Goal: Task Accomplishment & Management: Use online tool/utility

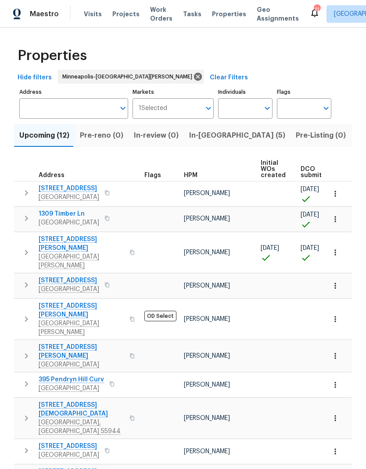
click at [63, 214] on span "1309 Timber Ln" at bounding box center [69, 214] width 61 height 9
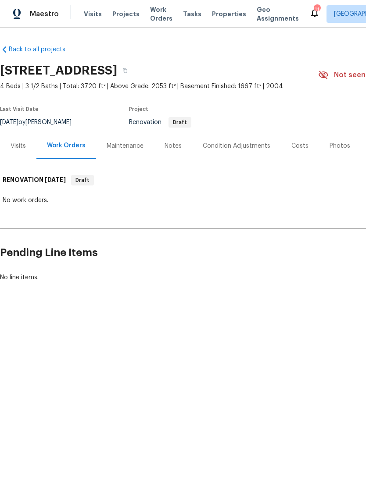
click at [13, 149] on div "Visits" at bounding box center [18, 146] width 15 height 9
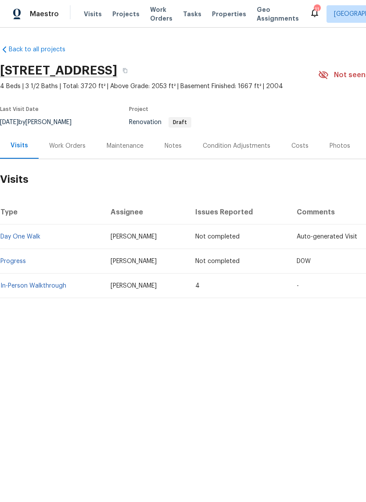
click at [35, 286] on link "In-Person Walkthrough" at bounding box center [33, 286] width 66 height 6
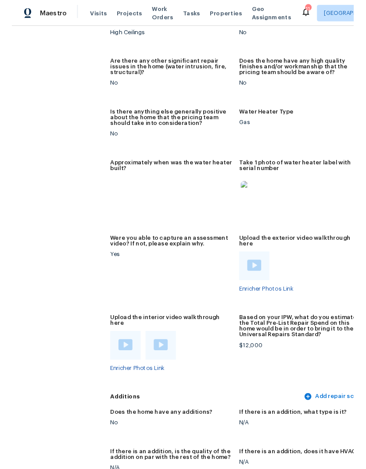
scroll to position [2052, 0]
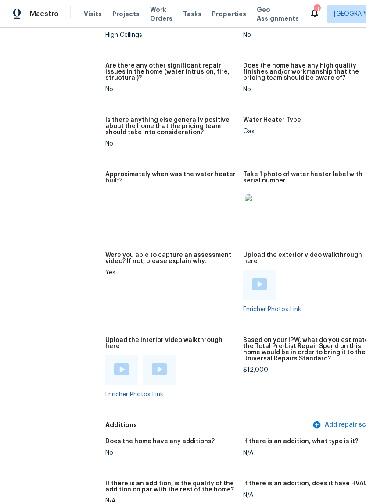
click at [114, 364] on div at bounding box center [121, 370] width 15 height 13
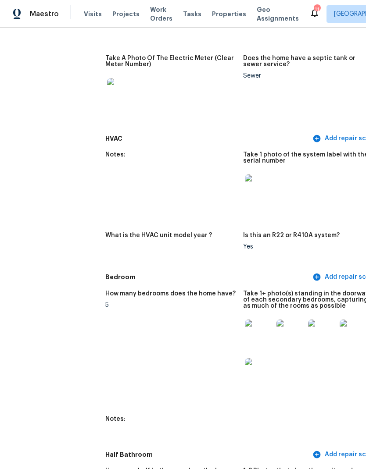
scroll to position [770, 0]
click at [256, 332] on img at bounding box center [259, 334] width 28 height 28
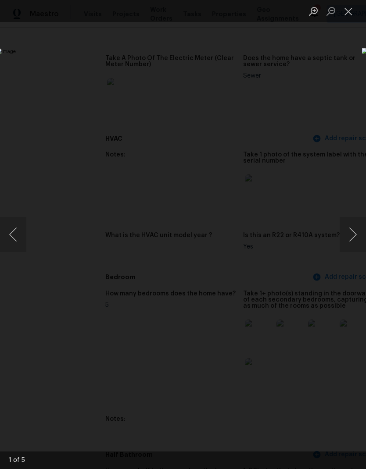
click at [354, 238] on button "Next image" at bounding box center [353, 234] width 26 height 35
click at [354, 233] on button "Next image" at bounding box center [353, 234] width 26 height 35
click at [355, 234] on button "Next image" at bounding box center [353, 234] width 26 height 35
click at [355, 236] on button "Next image" at bounding box center [353, 234] width 26 height 35
click at [354, 239] on button "Next image" at bounding box center [353, 234] width 26 height 35
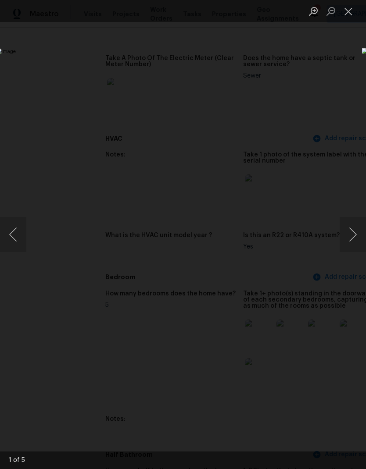
click at [354, 239] on button "Next image" at bounding box center [353, 234] width 26 height 35
click at [353, 239] on button "Next image" at bounding box center [353, 234] width 26 height 35
click at [353, 240] on button "Next image" at bounding box center [353, 234] width 26 height 35
click at [355, 241] on button "Next image" at bounding box center [353, 234] width 26 height 35
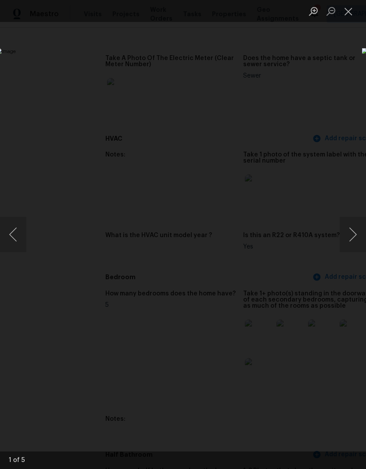
click at [355, 241] on button "Next image" at bounding box center [353, 234] width 26 height 35
click at [354, 240] on button "Next image" at bounding box center [353, 234] width 26 height 35
click at [356, 240] on button "Next image" at bounding box center [353, 234] width 26 height 35
click at [356, 239] on button "Next image" at bounding box center [353, 234] width 26 height 35
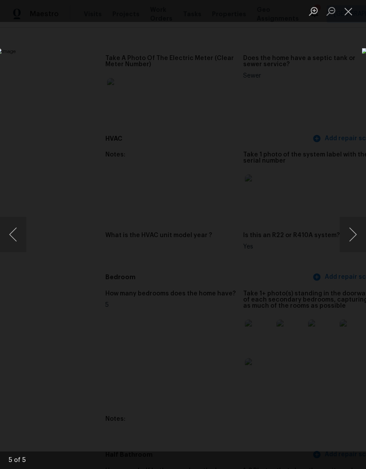
click at [354, 239] on button "Next image" at bounding box center [353, 234] width 26 height 35
click at [347, 15] on button "Close lightbox" at bounding box center [349, 11] width 18 height 15
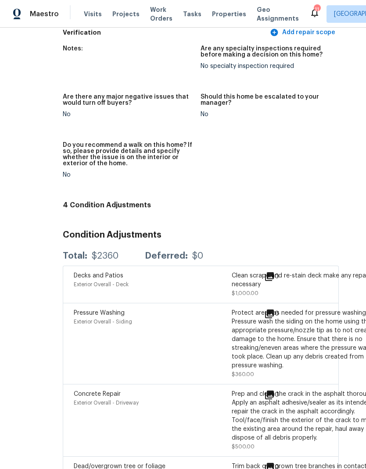
scroll to position [2551, 42]
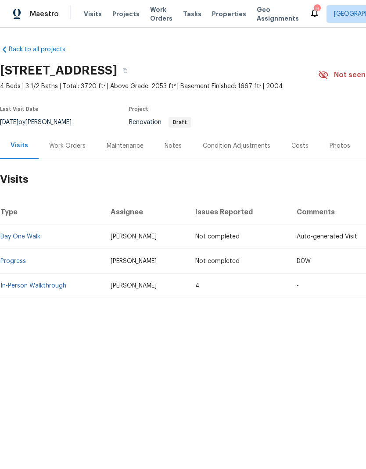
click at [174, 148] on div "Notes" at bounding box center [172, 146] width 17 height 9
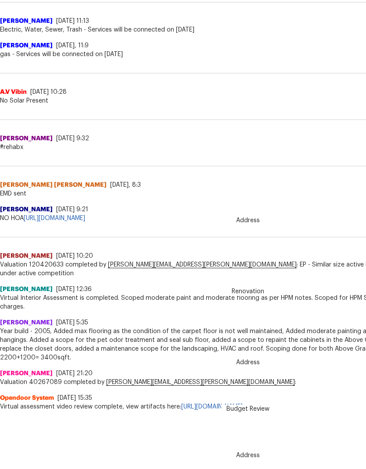
scroll to position [289, 0]
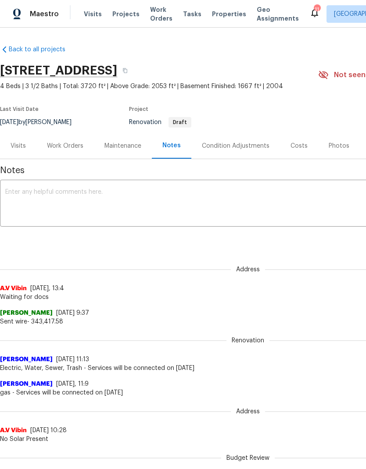
click at [235, 147] on div "Condition Adjustments" at bounding box center [236, 146] width 68 height 9
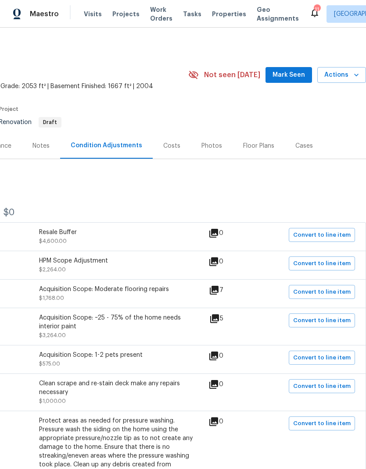
scroll to position [0, 130]
click at [255, 146] on div "Floor Plans" at bounding box center [258, 146] width 31 height 9
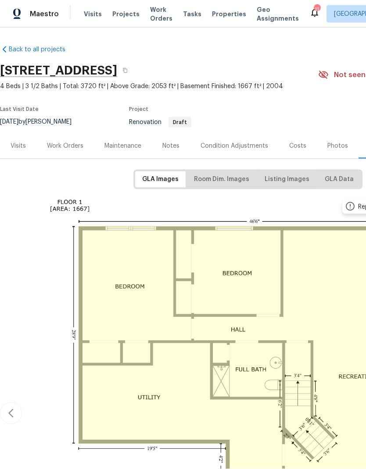
click at [227, 133] on div "Condition Adjustments" at bounding box center [234, 146] width 89 height 26
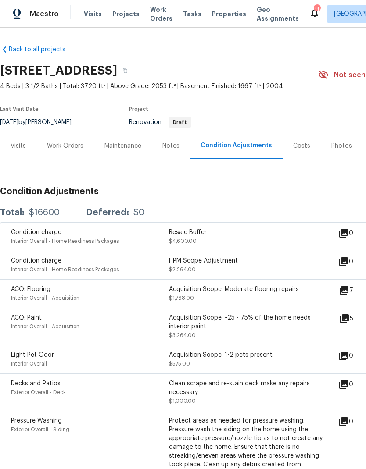
click at [67, 142] on div "Work Orders" at bounding box center [65, 146] width 36 height 9
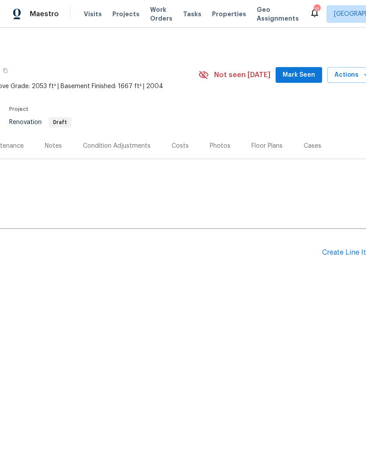
scroll to position [0, 122]
click at [337, 250] on div "Create Line Item" at bounding box center [346, 253] width 54 height 8
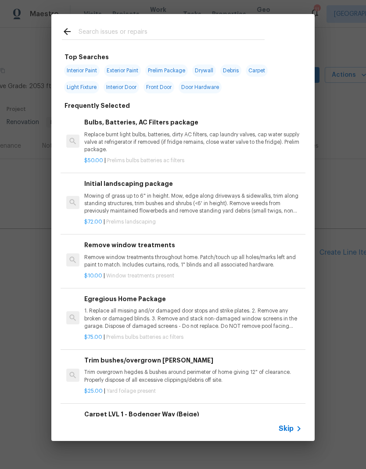
click at [143, 28] on input "text" at bounding box center [172, 32] width 186 height 13
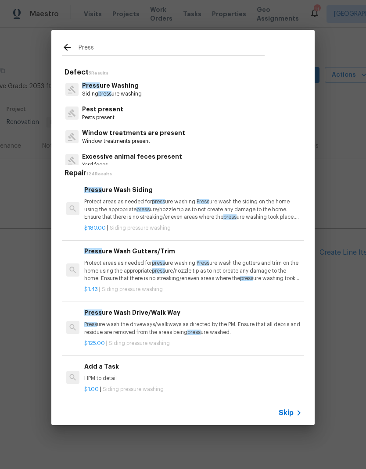
type input "Press"
click at [161, 95] on div "Press ure Washing Siding press ure washing" at bounding box center [183, 90] width 242 height 24
click at [172, 89] on div "Press ure Washing Siding press ure washing" at bounding box center [183, 90] width 242 height 24
click at [121, 92] on p "Siding press ure washing" at bounding box center [112, 93] width 60 height 7
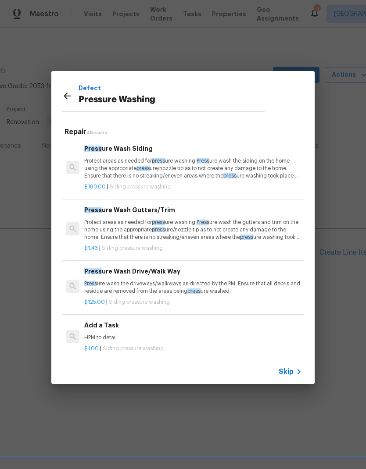
click at [165, 166] on p "Protect areas as needed for press ure washing. Press ure wash the siding on the…" at bounding box center [193, 168] width 218 height 22
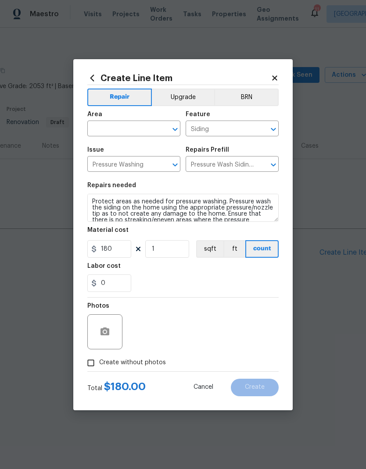
click at [132, 123] on input "text" at bounding box center [121, 130] width 68 height 14
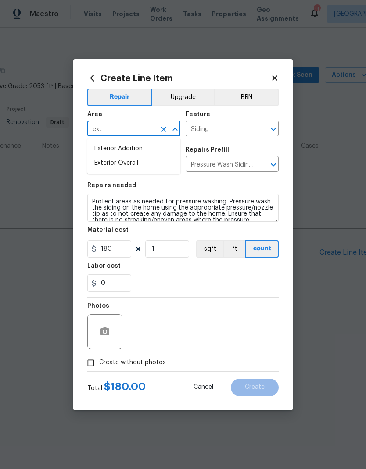
click at [136, 163] on li "Exterior Overall" at bounding box center [133, 163] width 93 height 14
type input "Exterior Overall"
click at [169, 249] on input "1" at bounding box center [167, 249] width 44 height 18
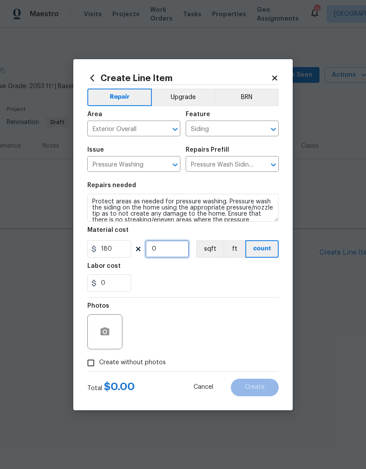
type input "2"
click at [211, 282] on div "0" at bounding box center [182, 284] width 191 height 18
click at [96, 361] on input "Create without photos" at bounding box center [90, 363] width 17 height 17
checkbox input "true"
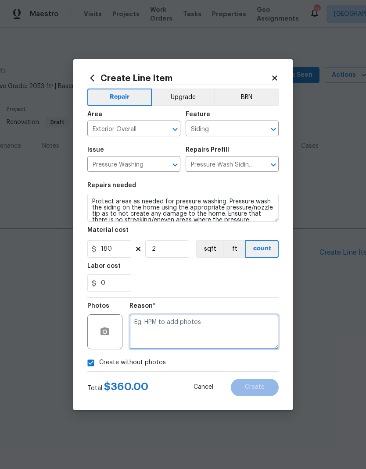
click at [168, 328] on textarea at bounding box center [203, 332] width 149 height 35
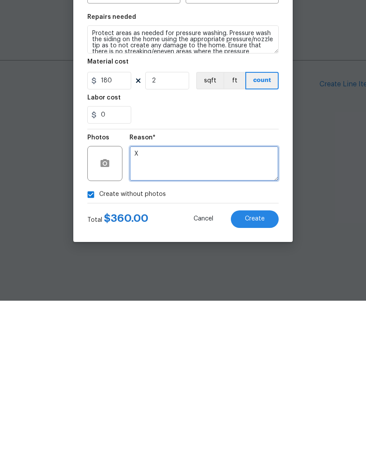
type textarea "X"
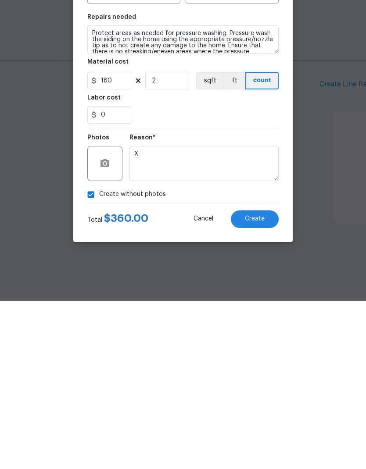
click at [260, 379] on button "Create" at bounding box center [255, 388] width 48 height 18
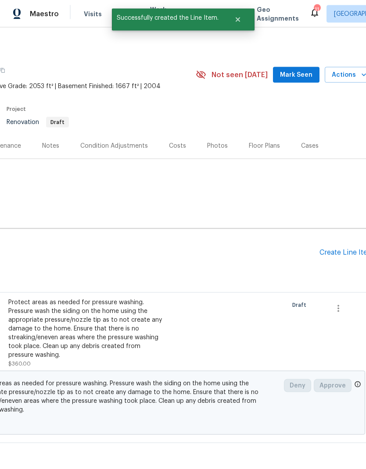
scroll to position [6, 0]
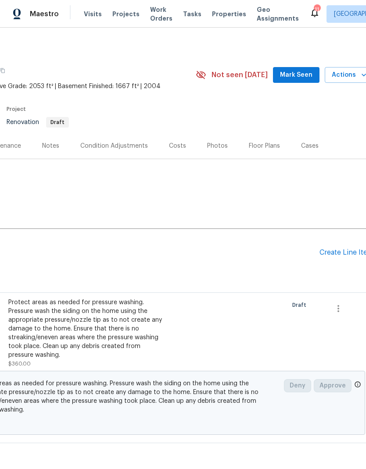
click at [337, 249] on div "Create Line Item" at bounding box center [346, 253] width 54 height 8
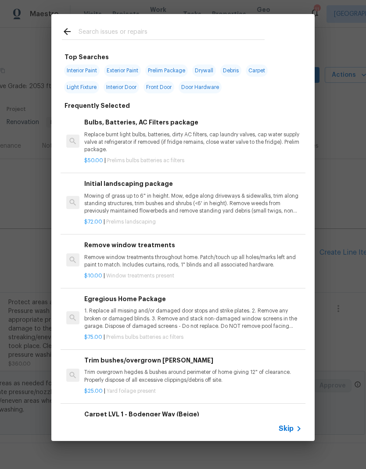
click at [148, 139] on p "Replace burnt light bulbs, batteries, dirty AC filters, cap laundry valves, cap…" at bounding box center [193, 142] width 218 height 22
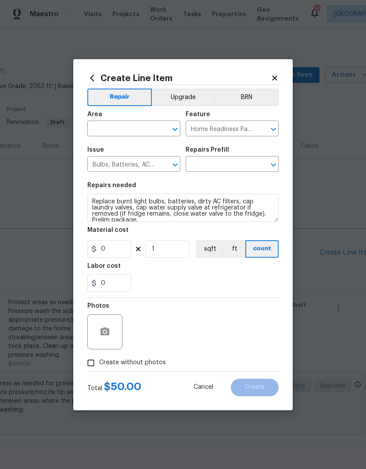
type input "Bulbs, Batteries, AC Filters package $50.00"
type input "50"
click at [106, 119] on div "Area" at bounding box center [133, 116] width 93 height 11
click at [125, 128] on input "text" at bounding box center [121, 130] width 68 height 14
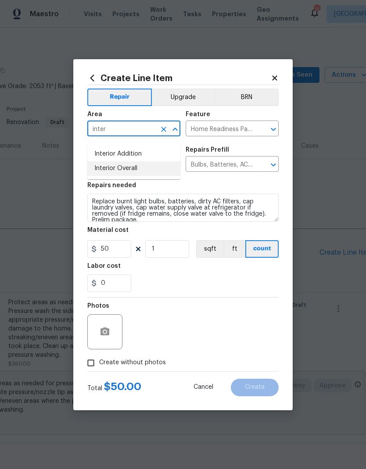
click at [135, 164] on li "Interior Overall" at bounding box center [133, 168] width 93 height 14
type input "Interior Overall"
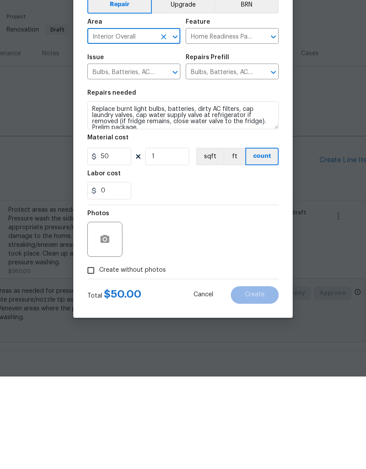
click at [95, 355] on input "Create without photos" at bounding box center [90, 363] width 17 height 17
checkbox input "true"
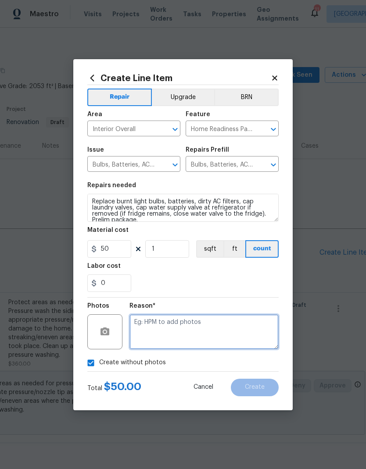
click at [185, 333] on textarea at bounding box center [203, 332] width 149 height 35
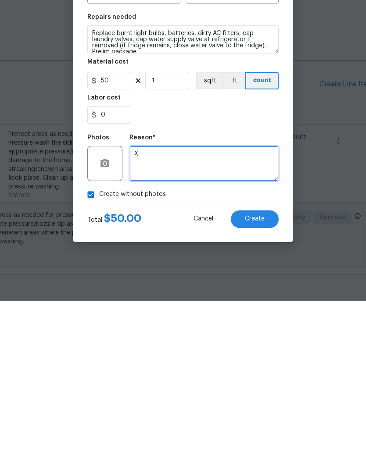
type textarea "X"
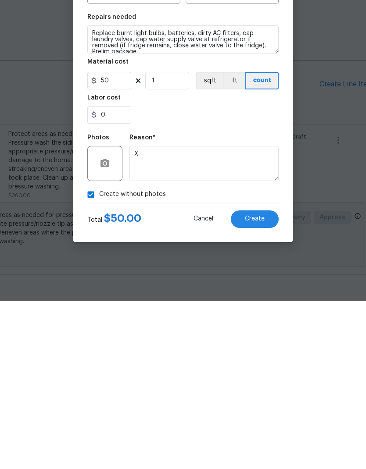
click at [266, 379] on button "Create" at bounding box center [255, 388] width 48 height 18
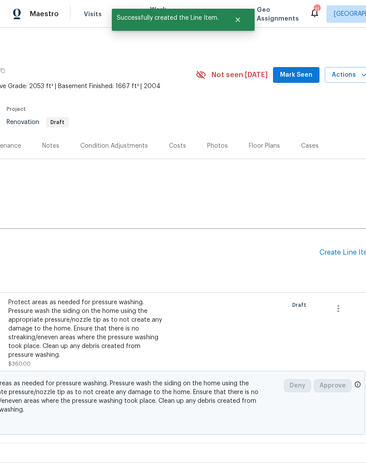
click at [341, 249] on div "Create Line Item" at bounding box center [346, 253] width 54 height 8
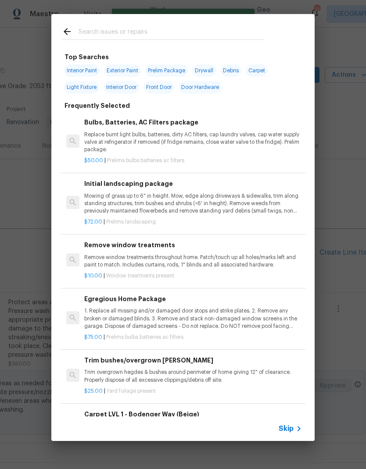
click at [150, 37] on input "text" at bounding box center [172, 32] width 186 height 13
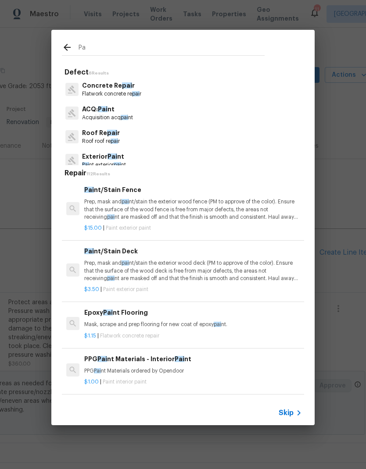
type input "P"
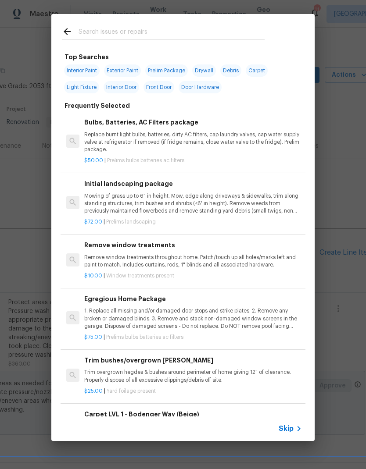
click at [85, 65] on span "Interior Paint" at bounding box center [82, 70] width 36 height 12
type input "Interior Paint"
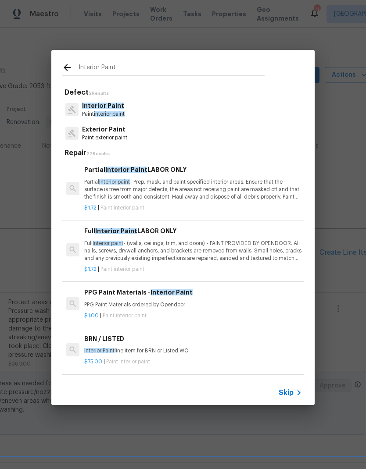
click at [143, 111] on div "Interior Paint Paint interior paint" at bounding box center [183, 110] width 242 height 24
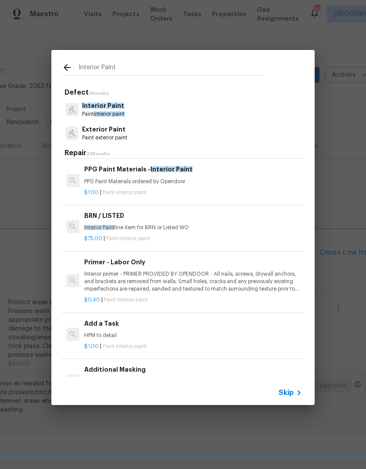
scroll to position [125, 0]
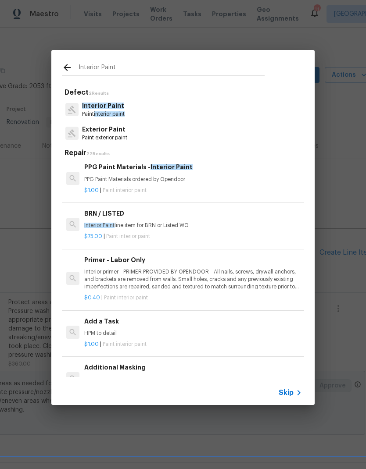
click at [132, 337] on div "$1.00 | Paint interior paint" at bounding box center [193, 342] width 218 height 11
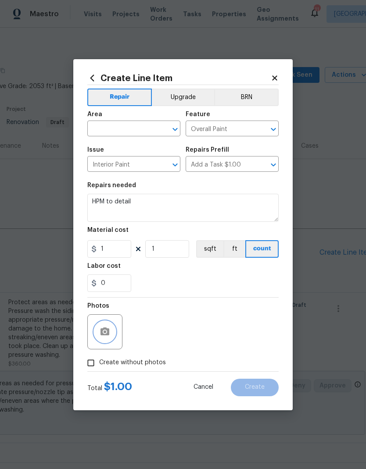
click at [107, 330] on icon "button" at bounding box center [105, 332] width 11 height 11
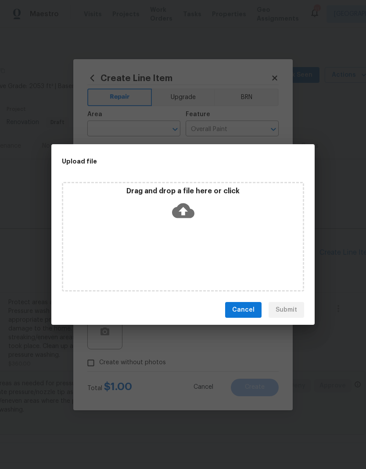
click at [250, 309] on span "Cancel" at bounding box center [243, 310] width 22 height 11
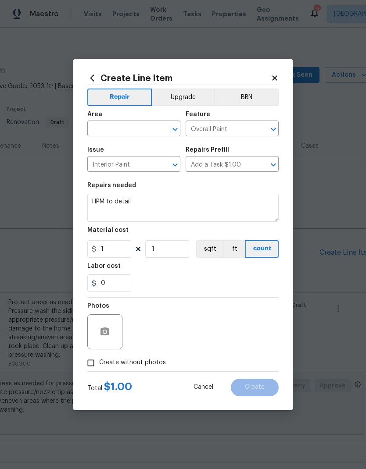
click at [121, 124] on input "text" at bounding box center [121, 130] width 68 height 14
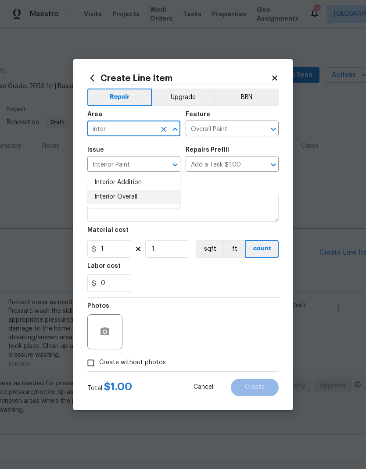
click at [137, 190] on li "Interior Overall" at bounding box center [133, 197] width 93 height 14
type input "Interior Overall"
click at [162, 204] on textarea "HPM to detail" at bounding box center [182, 208] width 191 height 28
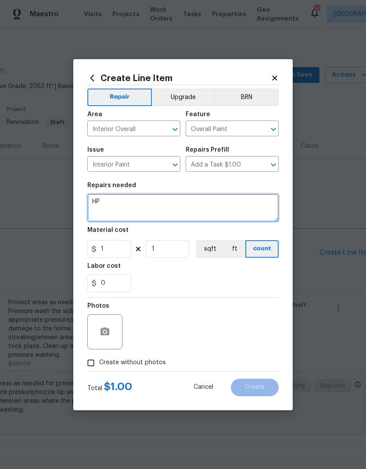
type textarea "H"
type textarea "3069l"
type textarea "Multiple interior window jams need sand, and re-poly or light stain to review a…"
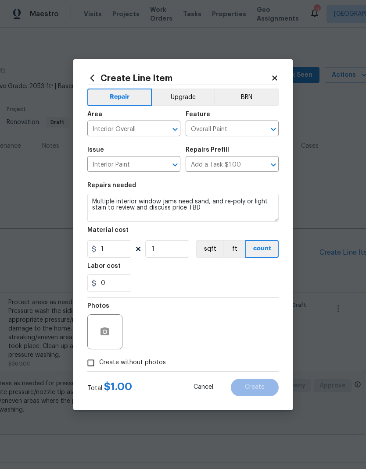
click at [200, 282] on div "0" at bounding box center [182, 284] width 191 height 18
click at [116, 253] on input "1" at bounding box center [109, 249] width 44 height 18
click at [214, 279] on div "0" at bounding box center [182, 284] width 191 height 18
type input "200"
click at [93, 367] on input "Create without photos" at bounding box center [90, 363] width 17 height 17
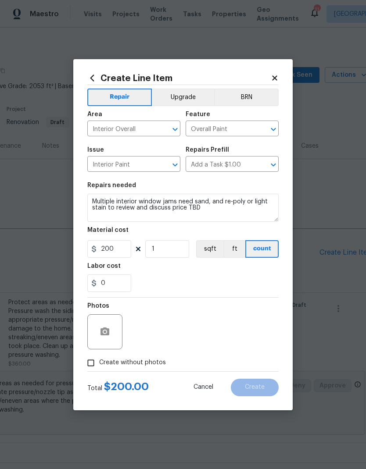
checkbox input "true"
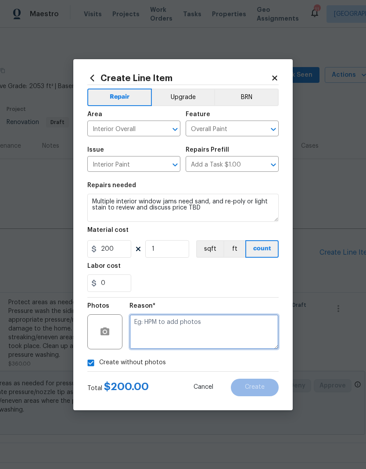
click at [200, 331] on textarea at bounding box center [203, 332] width 149 height 35
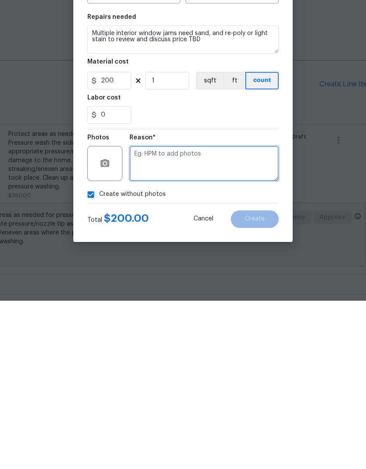
click at [207, 315] on textarea at bounding box center [203, 332] width 149 height 35
type textarea "X"
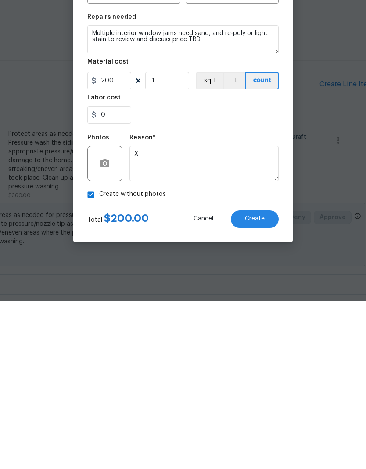
click at [181, 355] on div "Create without photos" at bounding box center [182, 363] width 191 height 17
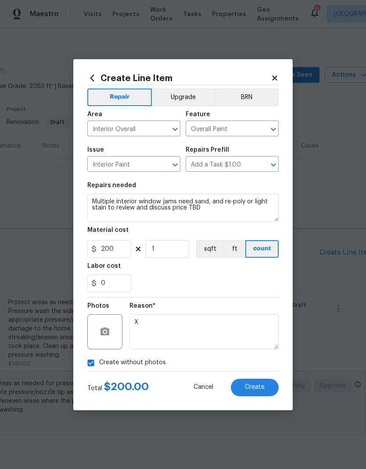
click at [256, 382] on button "Create" at bounding box center [255, 388] width 48 height 18
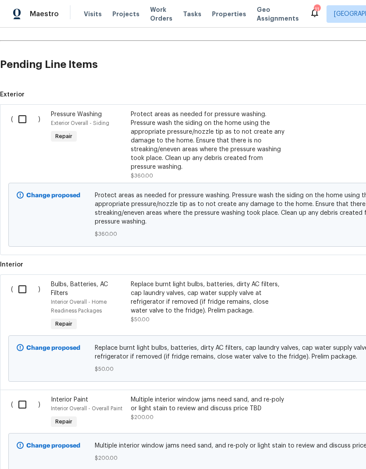
scroll to position [188, 0]
click at [20, 110] on input "checkbox" at bounding box center [25, 119] width 25 height 18
checkbox input "true"
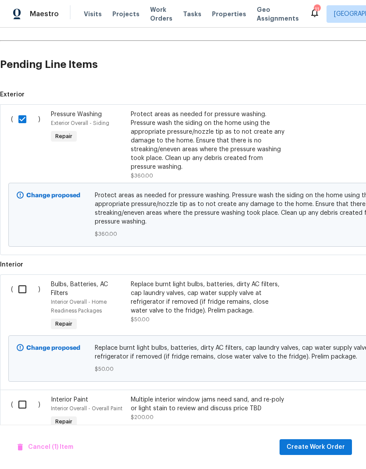
click at [23, 280] on input "checkbox" at bounding box center [25, 289] width 25 height 18
checkbox input "true"
click at [21, 396] on input "checkbox" at bounding box center [25, 405] width 25 height 18
checkbox input "true"
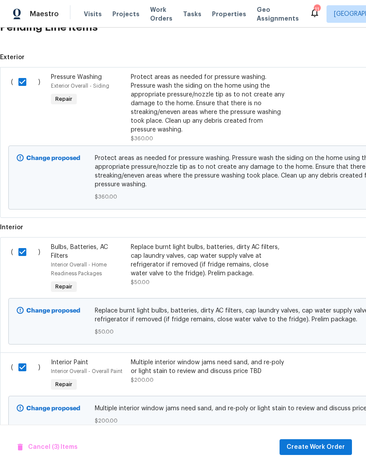
scroll to position [224, 0]
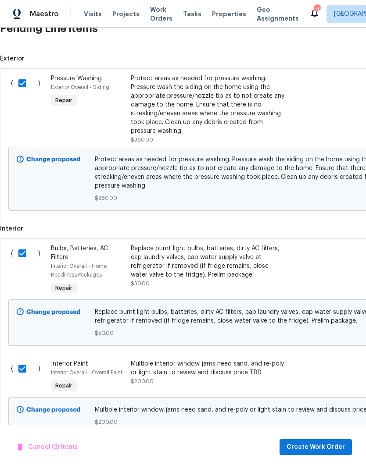
click at [327, 444] on span "Create Work Order" at bounding box center [315, 447] width 58 height 11
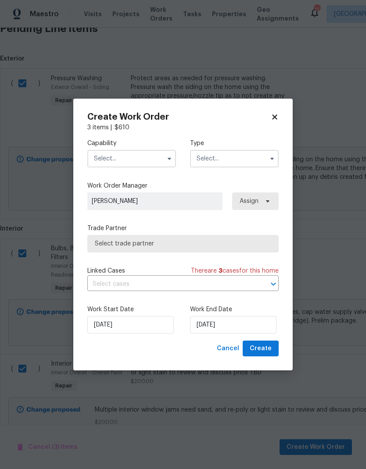
click at [144, 162] on input "text" at bounding box center [131, 159] width 89 height 18
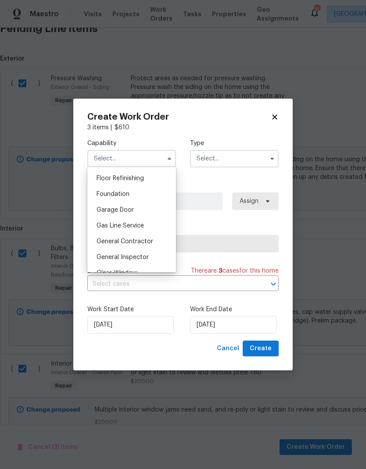
scroll to position [358, 0]
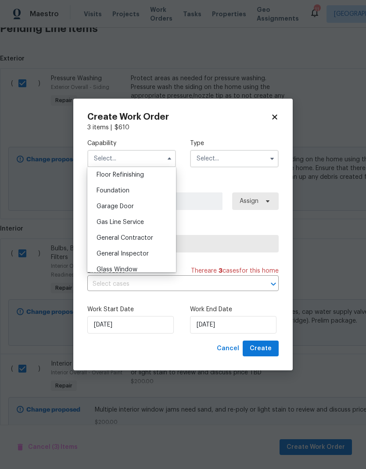
click at [136, 243] on div "General Contractor" at bounding box center [131, 238] width 84 height 16
type input "General Contractor"
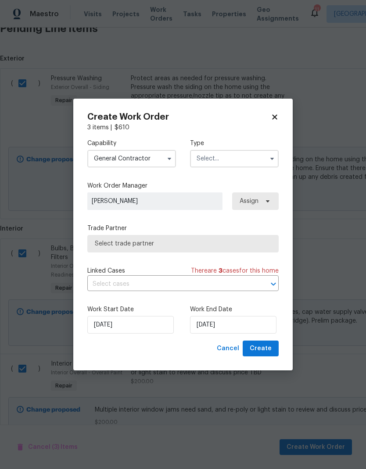
click at [231, 159] on input "text" at bounding box center [234, 159] width 89 height 18
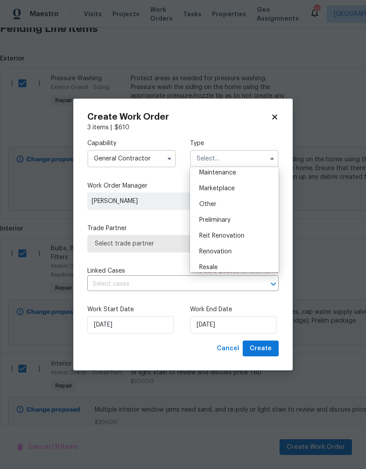
scroll to position [157, 0]
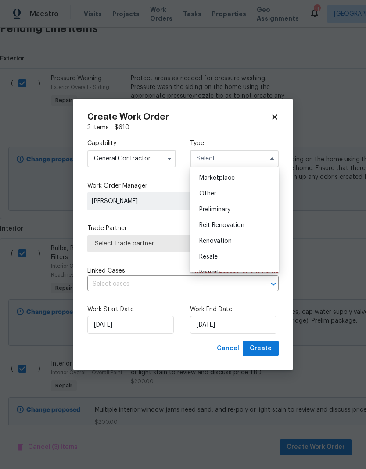
click at [224, 241] on span "Renovation" at bounding box center [215, 241] width 32 height 6
type input "Renovation"
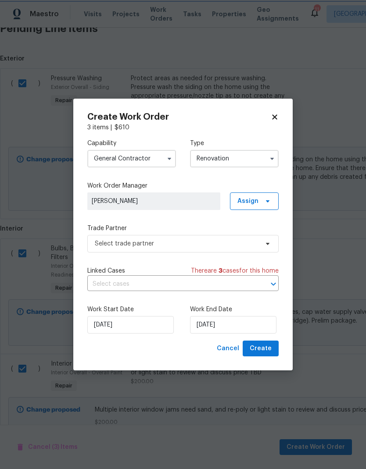
scroll to position [0, 0]
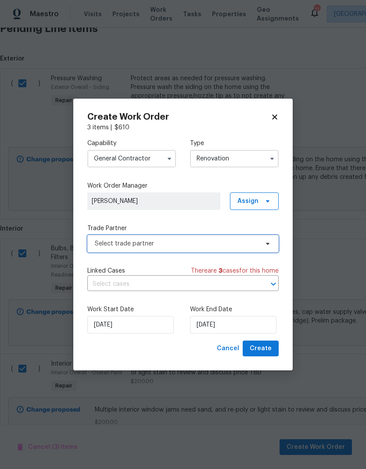
click at [179, 247] on span "Select trade partner" at bounding box center [177, 243] width 164 height 9
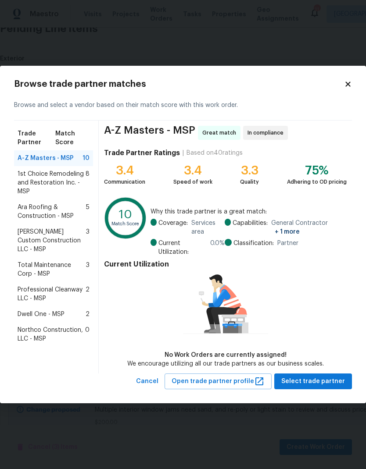
click at [59, 261] on span "Total Maintenance Corp - MSP" at bounding box center [52, 270] width 68 height 18
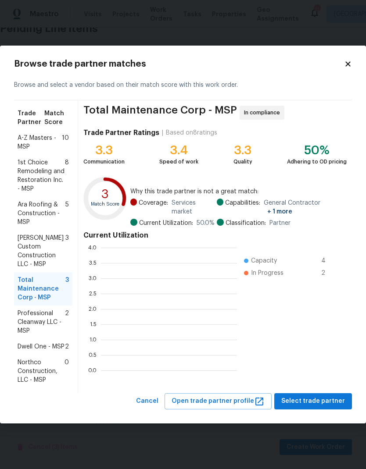
scroll to position [1, 1]
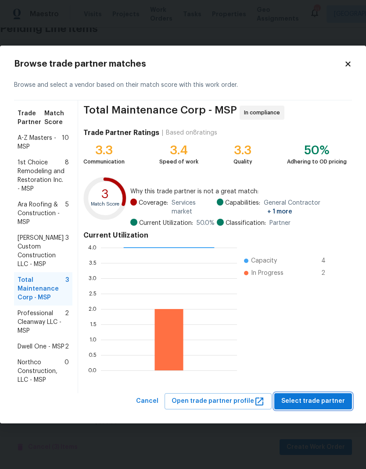
click at [321, 397] on span "Select trade partner" at bounding box center [313, 401] width 64 height 11
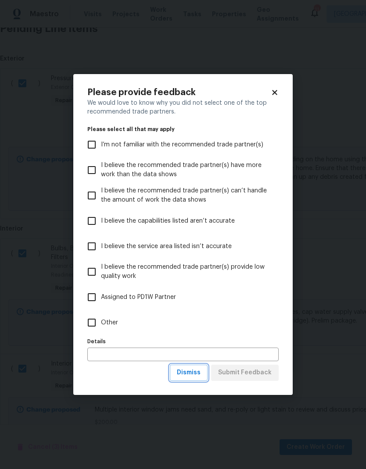
click at [196, 374] on span "Dismiss" at bounding box center [189, 373] width 24 height 11
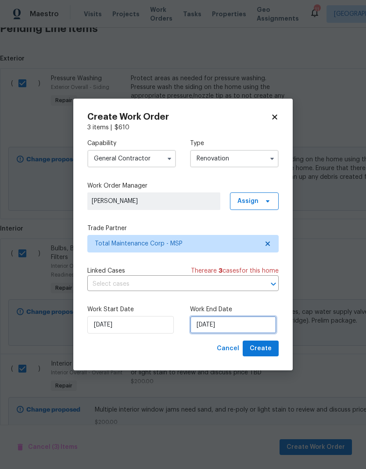
click at [232, 326] on input "8/18/2025" at bounding box center [233, 325] width 86 height 18
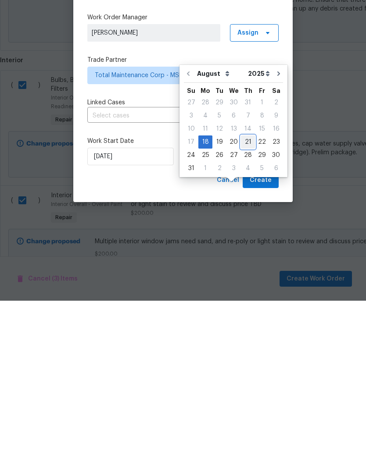
click at [243, 304] on div "21" at bounding box center [248, 310] width 14 height 12
type input "8/21/2025"
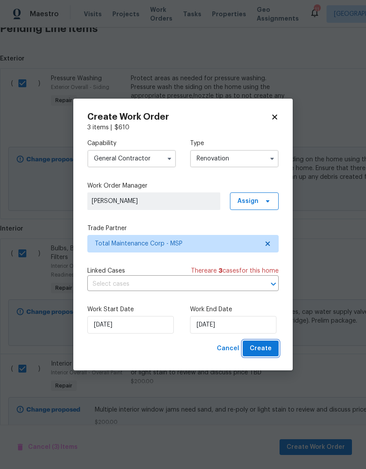
click at [262, 347] on span "Create" at bounding box center [261, 348] width 22 height 11
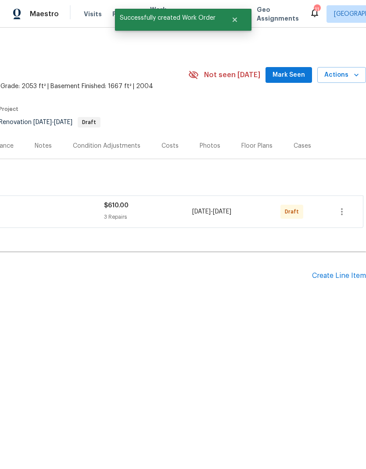
scroll to position [0, 130]
click at [340, 276] on div "Create Line Item" at bounding box center [339, 276] width 54 height 8
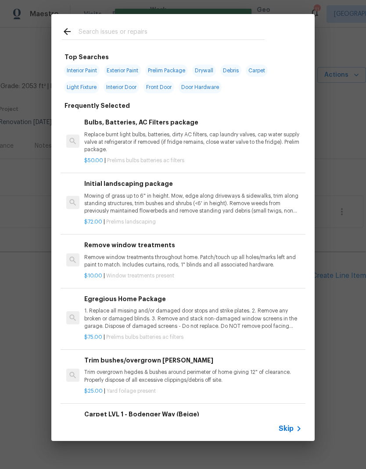
click at [149, 22] on div at bounding box center [163, 31] width 224 height 35
click at [107, 32] on input "text" at bounding box center [172, 32] width 186 height 13
type input "Clean"
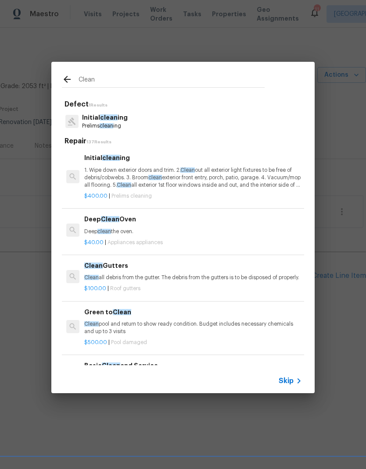
click at [150, 179] on span "clean" at bounding box center [155, 177] width 14 height 5
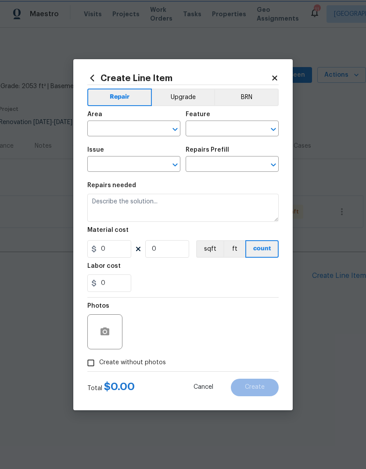
type input "Home Readiness Packages"
type input "Initial cleaning"
type input "Initial cleaning $400.00"
type textarea "1. Wipe down exterior doors and trim. 2. Clean out all exterior light fixtures …"
type input "400"
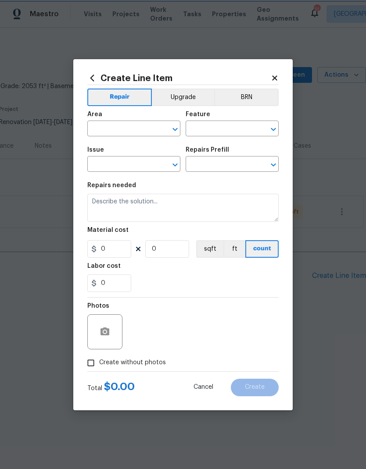
type input "1"
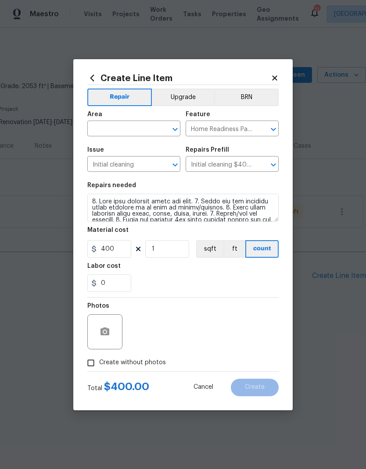
click at [128, 131] on input "text" at bounding box center [121, 130] width 68 height 14
click at [130, 164] on li "Interior Overall" at bounding box center [133, 163] width 93 height 14
type input "Interior Overall"
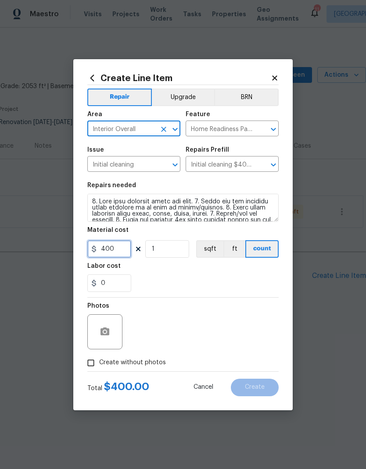
click at [116, 249] on input "400" at bounding box center [109, 249] width 44 height 18
click at [189, 275] on div "Labor cost" at bounding box center [182, 268] width 191 height 11
click at [125, 252] on input "300.09" at bounding box center [109, 249] width 44 height 18
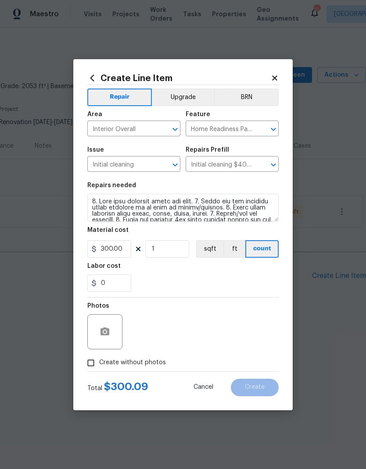
click at [196, 284] on div "0" at bounding box center [182, 284] width 191 height 18
type input "300"
click at [94, 361] on input "Create without photos" at bounding box center [90, 363] width 17 height 17
checkbox input "true"
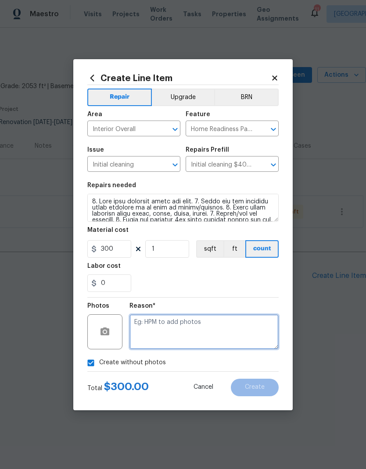
click at [190, 331] on textarea at bounding box center [203, 332] width 149 height 35
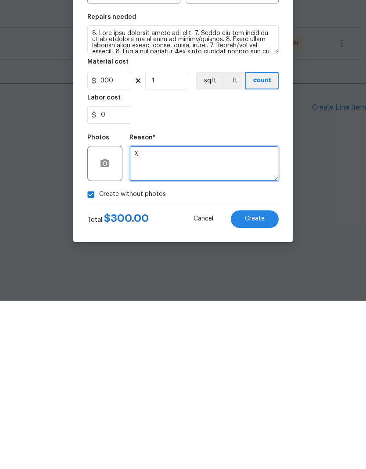
type textarea "X"
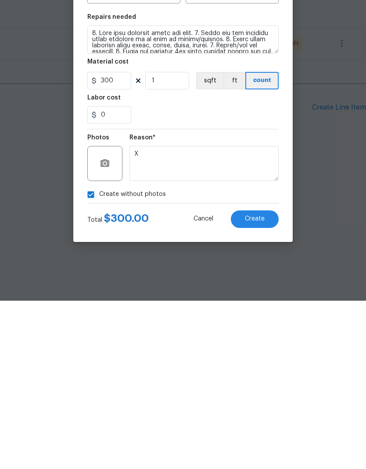
click at [257, 379] on button "Create" at bounding box center [255, 388] width 48 height 18
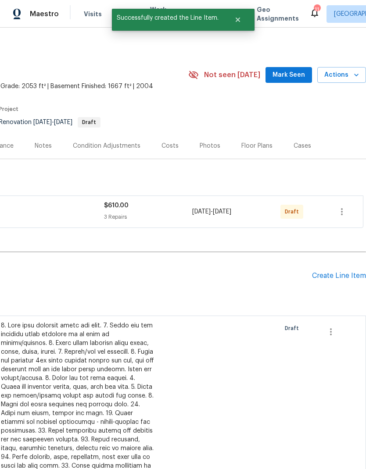
click at [338, 275] on div "Create Line Item" at bounding box center [339, 276] width 54 height 8
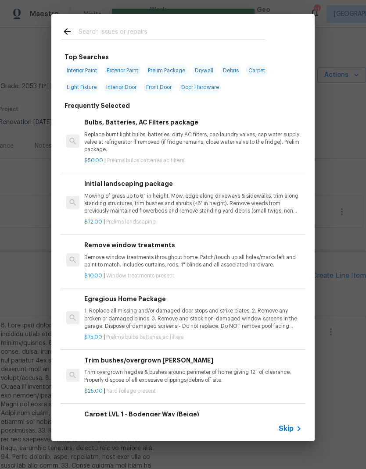
click at [132, 29] on input "text" at bounding box center [172, 32] width 186 height 13
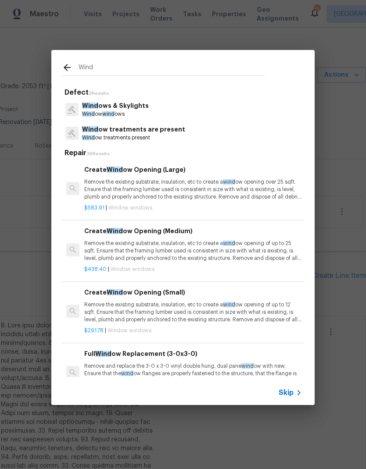
type input "Wind"
click at [178, 117] on div "Wind ows & Skylights Wind ow wind ows" at bounding box center [183, 110] width 242 height 24
click at [115, 109] on p "Wind ows & Skylights" at bounding box center [115, 105] width 67 height 9
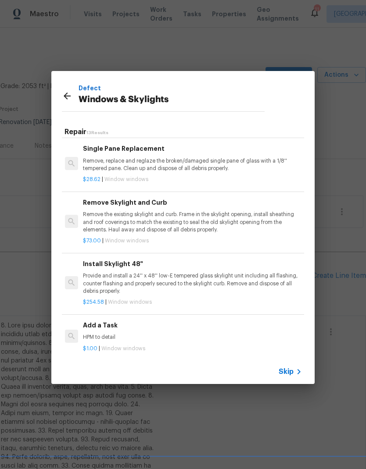
scroll to position [537, 1]
click at [105, 336] on p "HPM to detail" at bounding box center [192, 337] width 218 height 7
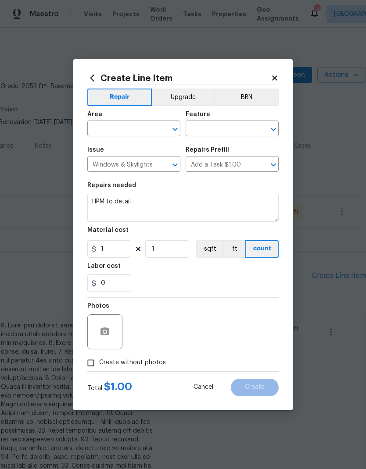
click at [118, 133] on input "text" at bounding box center [121, 130] width 68 height 14
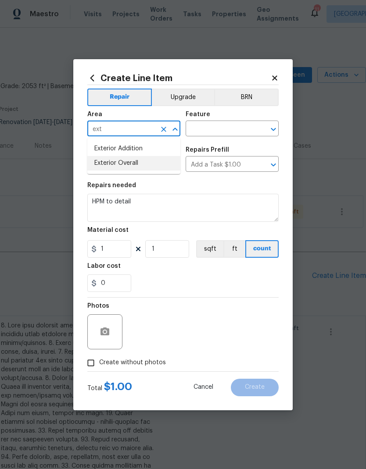
click at [130, 164] on li "Exterior Overall" at bounding box center [133, 163] width 93 height 14
type input "Exterior Overall"
click at [221, 130] on input "text" at bounding box center [220, 130] width 68 height 14
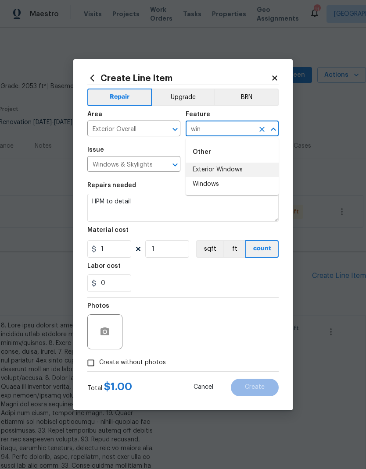
click at [225, 166] on li "Exterior Windows" at bounding box center [232, 170] width 93 height 14
type input "Exterior Windows"
click at [153, 201] on textarea "HPM to detail" at bounding box center [182, 208] width 191 height 28
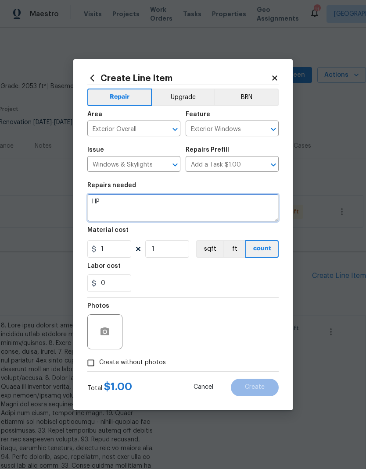
type textarea "H"
type textarea "Deep, clean all exterior windows"
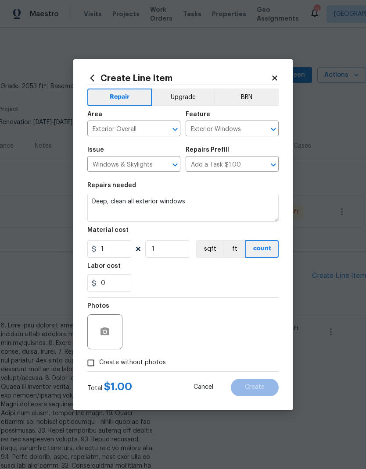
click at [189, 276] on div "0" at bounding box center [182, 284] width 191 height 18
click at [118, 253] on input "1" at bounding box center [109, 249] width 44 height 18
click at [180, 280] on div "0" at bounding box center [182, 284] width 191 height 18
type input "300"
click at [93, 368] on input "Create without photos" at bounding box center [90, 363] width 17 height 17
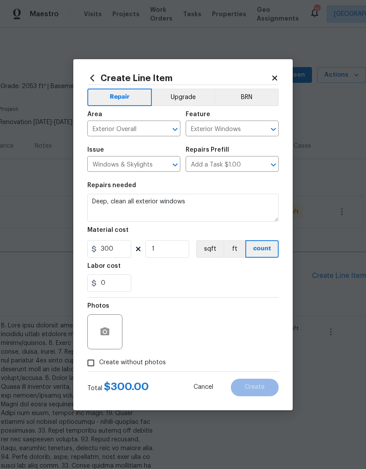
checkbox input "true"
click at [190, 338] on textarea at bounding box center [203, 332] width 149 height 35
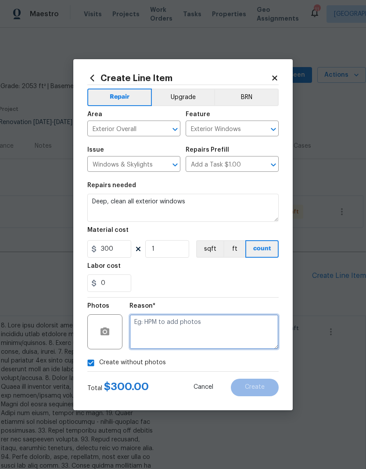
scroll to position [14, 0]
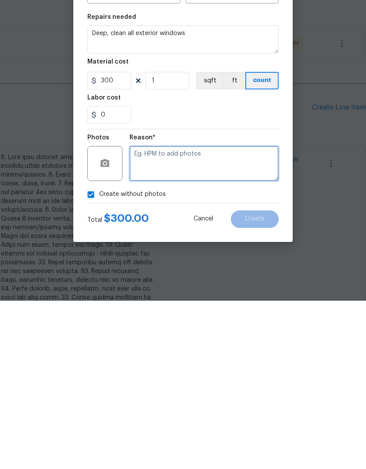
type textarea "Z"
type textarea "X"
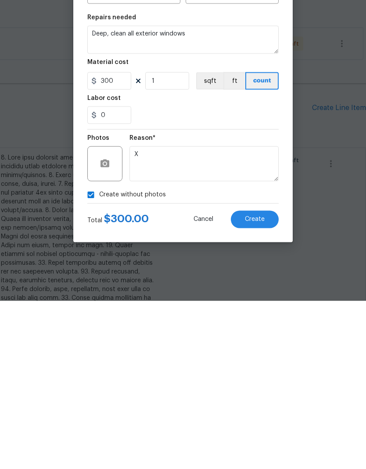
click at [257, 384] on span "Create" at bounding box center [255, 387] width 20 height 7
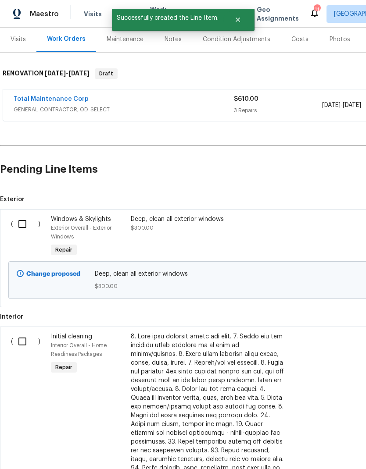
scroll to position [107, 0]
click at [25, 214] on input "checkbox" at bounding box center [25, 223] width 25 height 18
checkbox input "true"
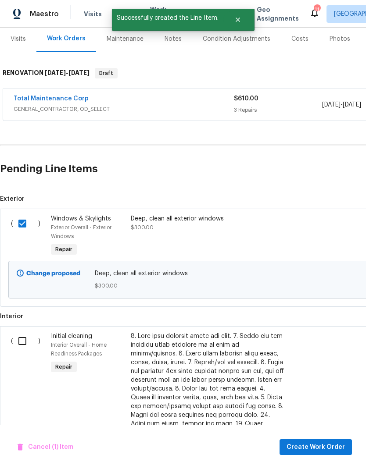
click at [21, 332] on input "checkbox" at bounding box center [25, 341] width 25 height 18
checkbox input "true"
click at [318, 450] on span "Create Work Order" at bounding box center [315, 447] width 58 height 11
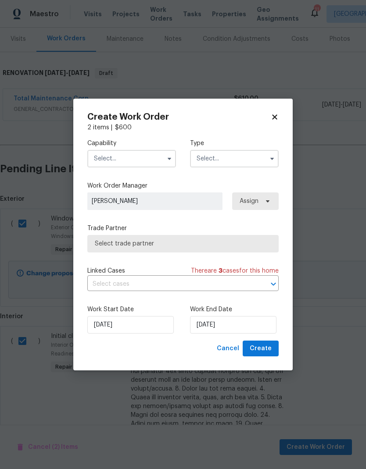
click at [136, 155] on input "text" at bounding box center [131, 159] width 89 height 18
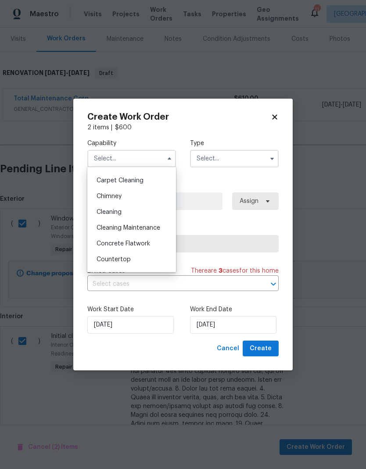
scroll to position [91, 0]
click at [121, 214] on span "Cleaning" at bounding box center [109, 213] width 25 height 6
type input "Cleaning"
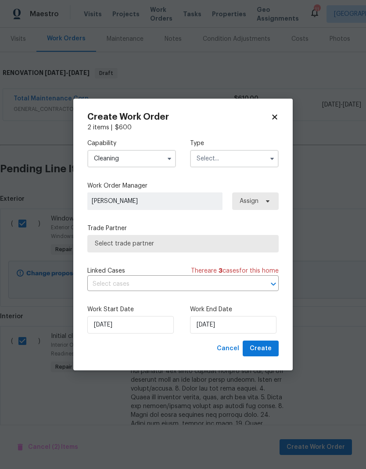
click at [229, 155] on input "text" at bounding box center [234, 159] width 89 height 18
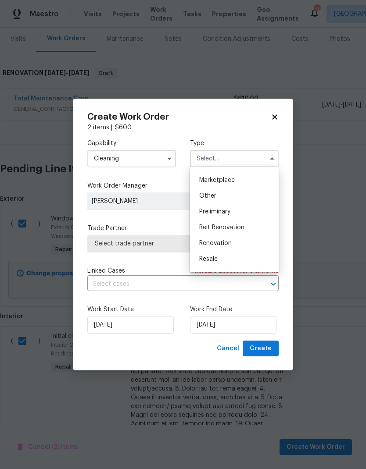
scroll to position [164, 0]
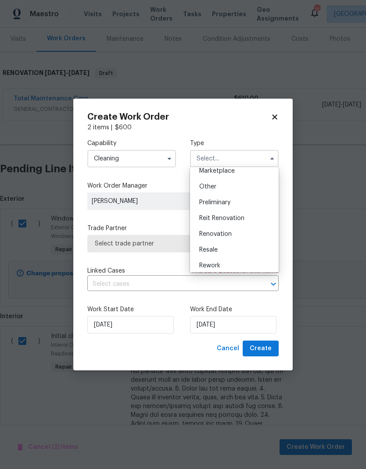
click at [224, 233] on span "Renovation" at bounding box center [215, 234] width 32 height 6
type input "Renovation"
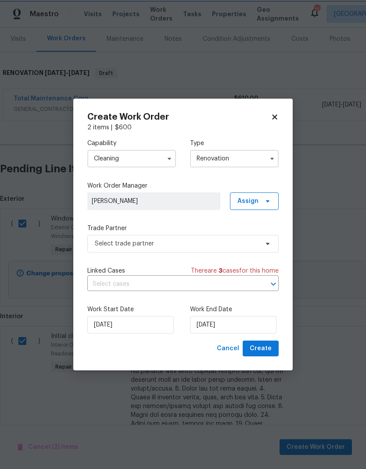
scroll to position [0, 0]
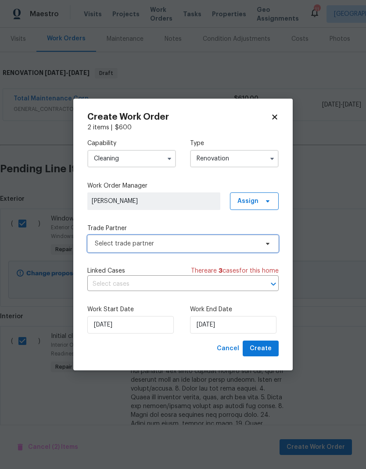
click at [179, 242] on span "Select trade partner" at bounding box center [177, 243] width 164 height 9
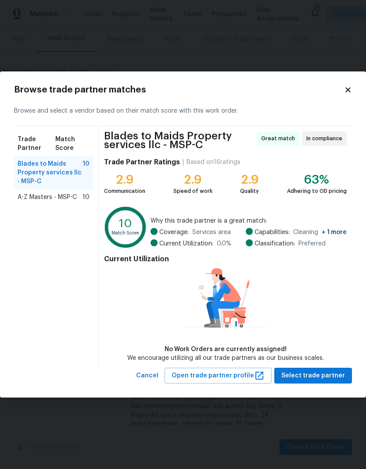
click at [55, 197] on span "A-Z Masters - MSP-C" at bounding box center [47, 197] width 59 height 9
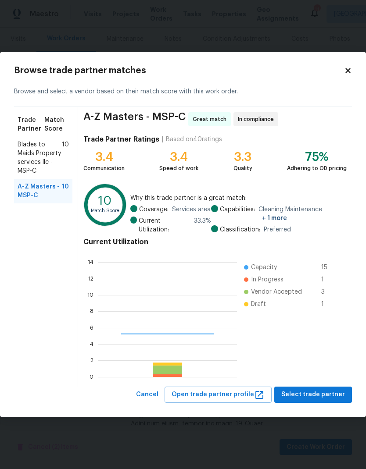
scroll to position [123, 139]
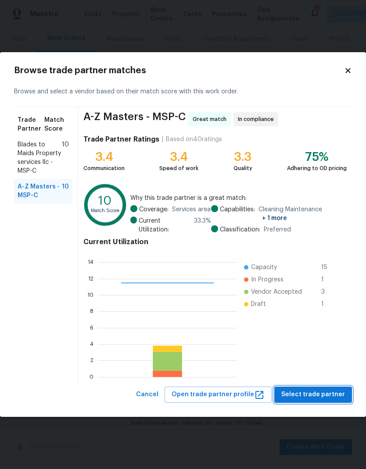
click at [322, 396] on span "Select trade partner" at bounding box center [313, 395] width 64 height 11
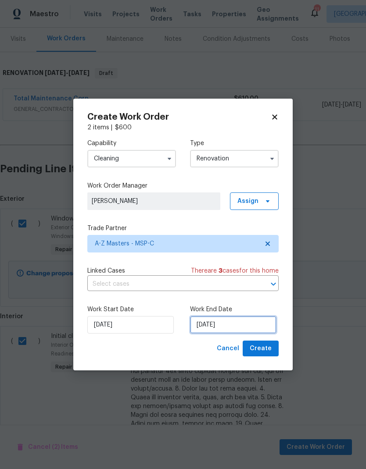
click at [246, 327] on input "8/18/2025" at bounding box center [233, 325] width 86 height 18
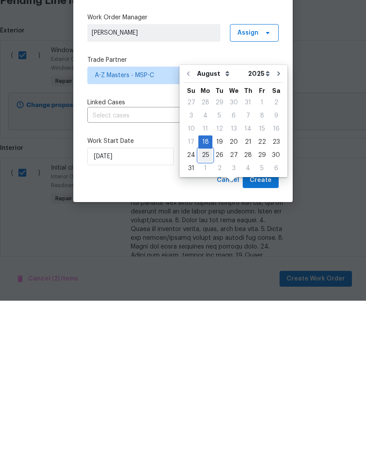
click at [208, 318] on div "25" at bounding box center [205, 324] width 14 height 12
type input "8/25/2025"
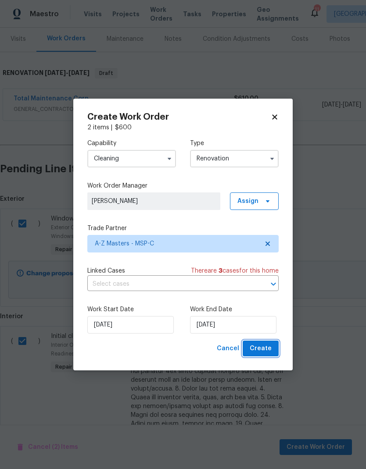
click at [269, 354] on span "Create" at bounding box center [261, 348] width 22 height 11
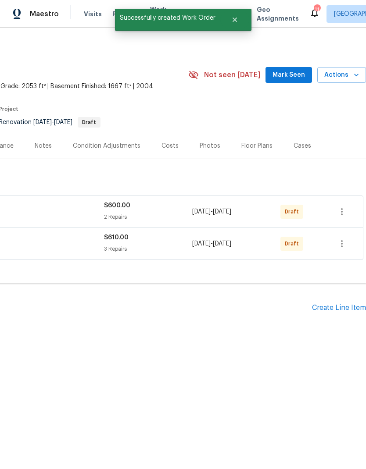
scroll to position [0, 130]
click at [338, 306] on div "Create Line Item" at bounding box center [339, 308] width 54 height 8
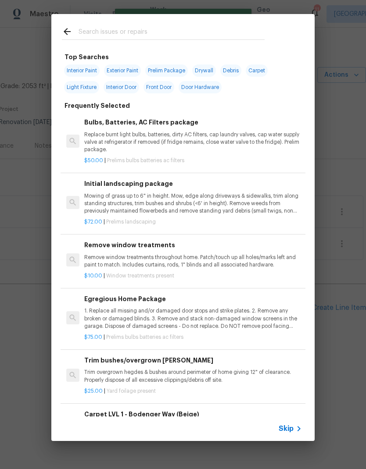
click at [137, 29] on input "text" at bounding box center [172, 32] width 186 height 13
type input "Land"
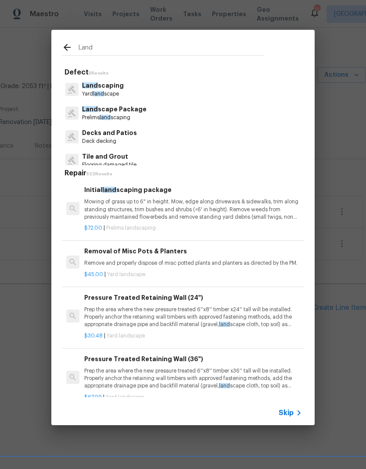
click at [161, 212] on p "Mowing of grass up to 6" in height. Mow, edge along driveways & sidewalks, trim…" at bounding box center [193, 209] width 218 height 22
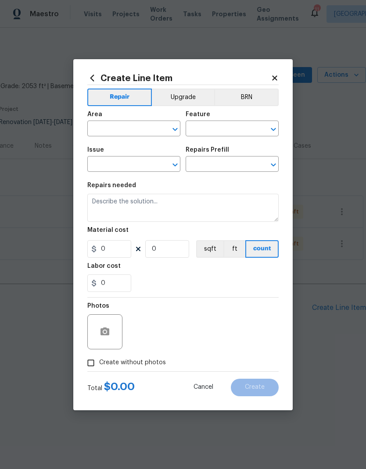
type input "Home Readiness Packages"
type input "Landscape Package"
type input "Initial landscaping package $72.00"
type textarea "Mowing of grass up to 6" in height. Mow, edge along driveways & sidewalks, trim…"
type input "72"
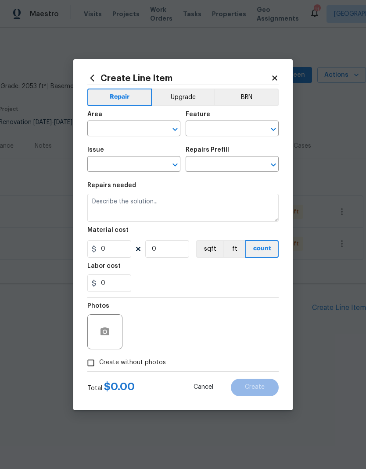
type input "1"
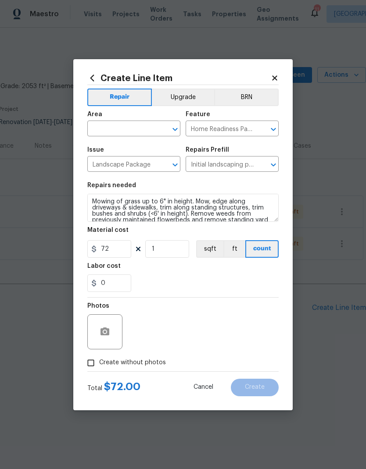
click at [124, 125] on input "text" at bounding box center [121, 130] width 68 height 14
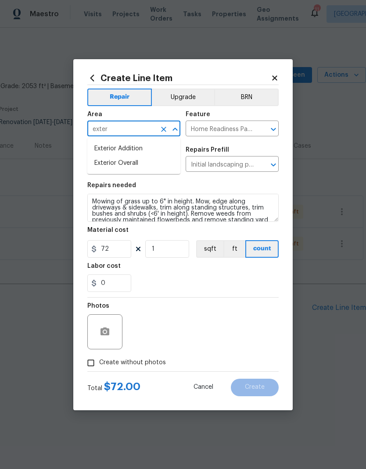
click at [136, 161] on li "Exterior Overall" at bounding box center [133, 163] width 93 height 14
type input "Exterior Overall"
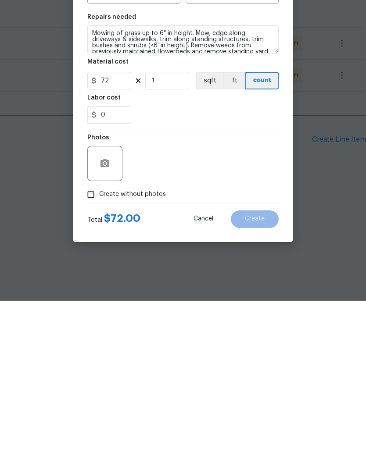
click at [92, 355] on input "Create without photos" at bounding box center [90, 363] width 17 height 17
checkbox input "true"
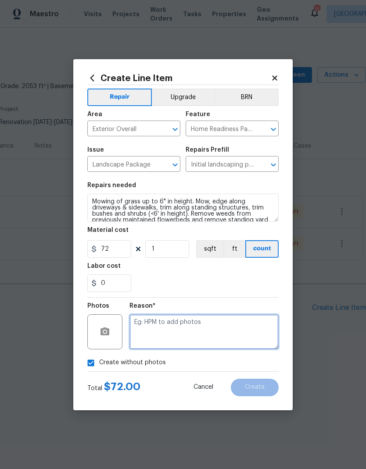
click at [173, 337] on textarea at bounding box center [203, 332] width 149 height 35
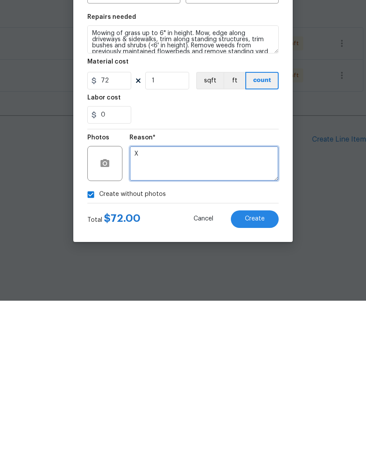
type textarea "X"
click at [261, 384] on span "Create" at bounding box center [255, 387] width 20 height 7
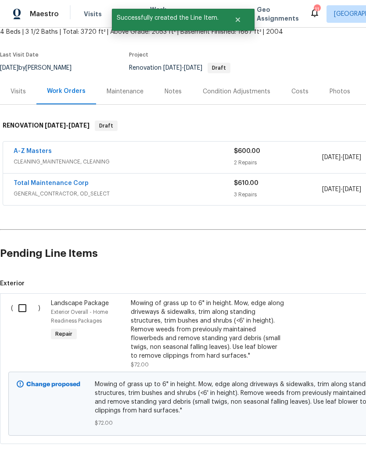
scroll to position [54, 0]
click at [23, 308] on input "checkbox" at bounding box center [25, 309] width 25 height 18
checkbox input "true"
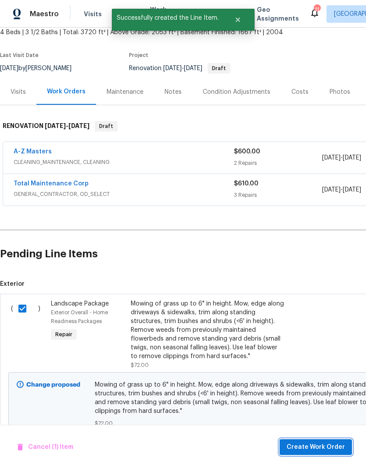
click at [318, 448] on span "Create Work Order" at bounding box center [315, 447] width 58 height 11
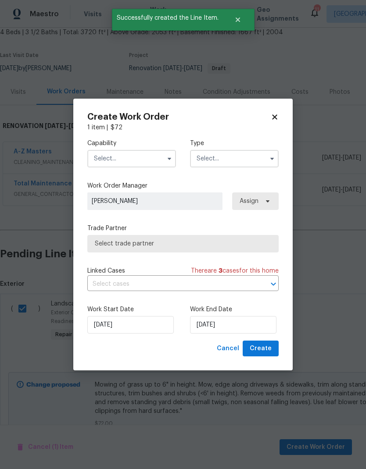
click at [145, 161] on input "text" at bounding box center [131, 159] width 89 height 18
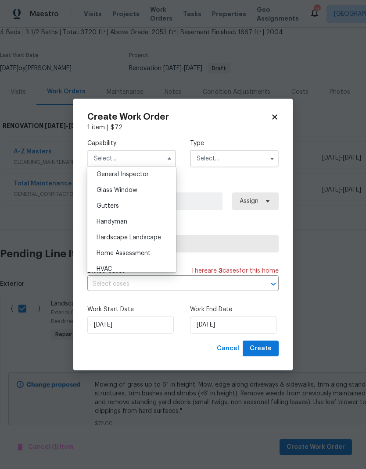
scroll to position [443, 0]
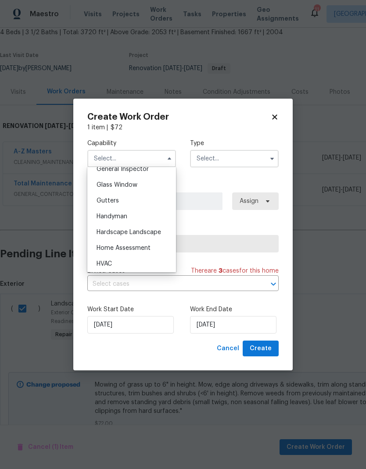
click at [143, 232] on span "Hardscape Landscape" at bounding box center [129, 232] width 64 height 6
type input "Hardscape Landscape"
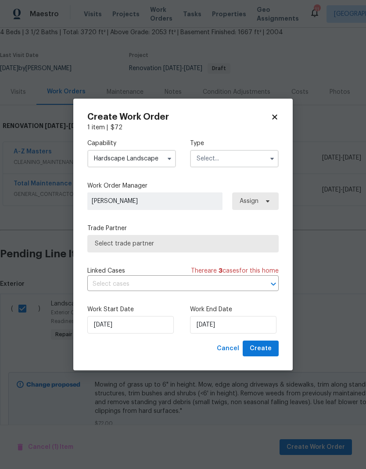
click at [234, 156] on input "text" at bounding box center [234, 159] width 89 height 18
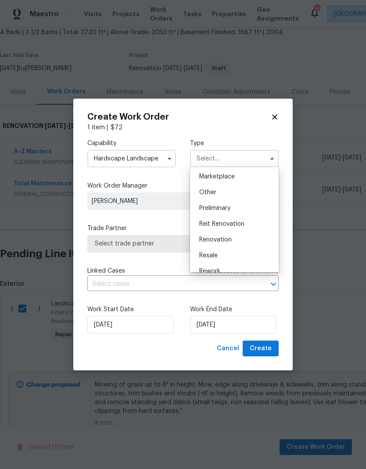
scroll to position [160, 0]
click at [231, 239] on span "Renovation" at bounding box center [215, 238] width 32 height 6
type input "Renovation"
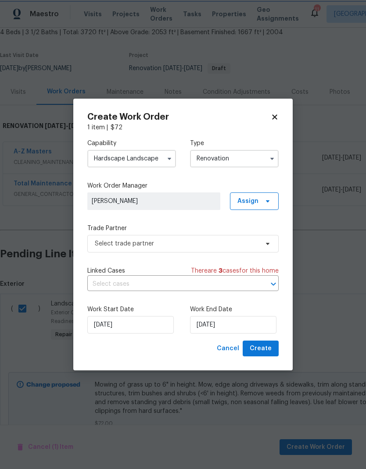
scroll to position [0, 0]
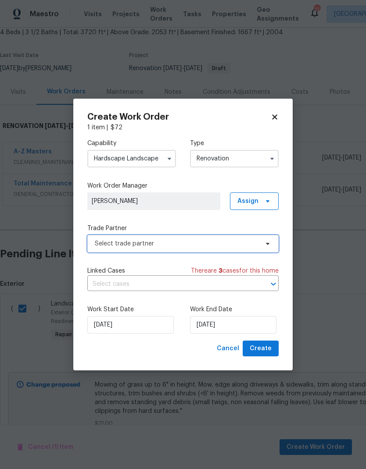
click at [188, 245] on span "Select trade partner" at bounding box center [177, 243] width 164 height 9
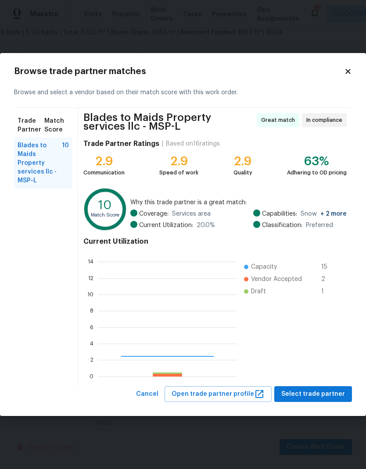
scroll to position [123, 139]
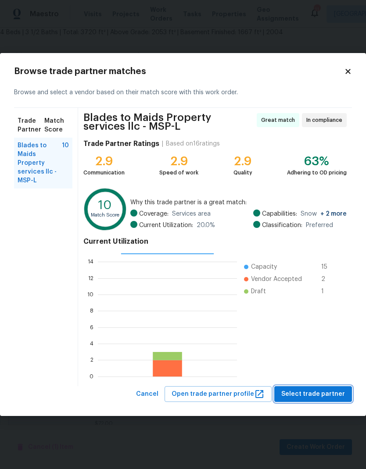
click at [328, 400] on button "Select trade partner" at bounding box center [313, 394] width 78 height 16
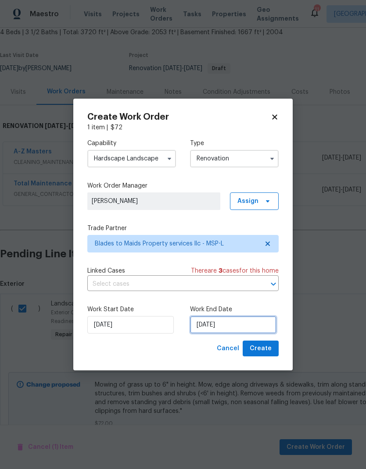
click at [227, 322] on input "8/18/2025" at bounding box center [233, 325] width 86 height 18
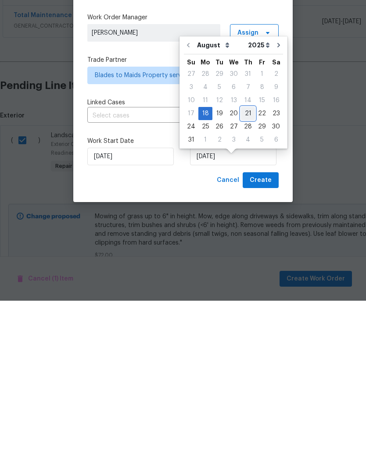
click at [247, 276] on div "21" at bounding box center [248, 282] width 14 height 12
type input "8/21/2025"
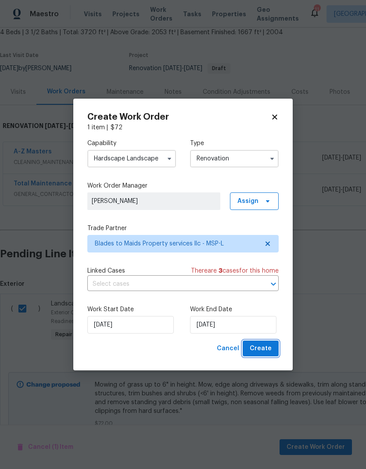
click at [265, 350] on span "Create" at bounding box center [261, 348] width 22 height 11
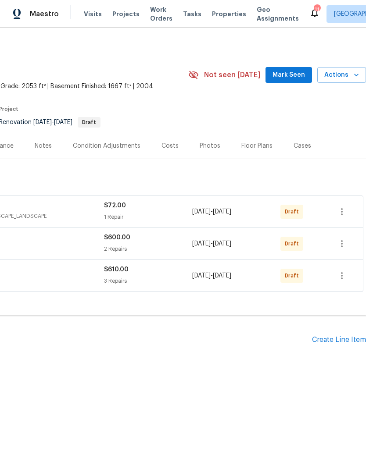
scroll to position [0, 130]
click at [253, 146] on div "Floor Plans" at bounding box center [256, 146] width 31 height 9
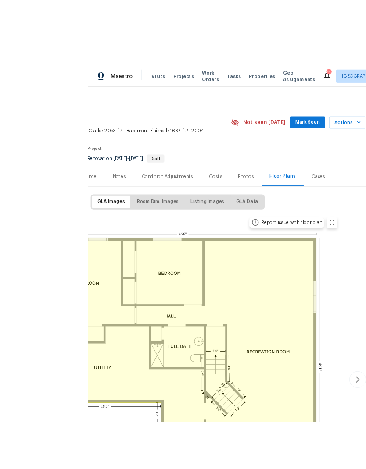
scroll to position [19, 0]
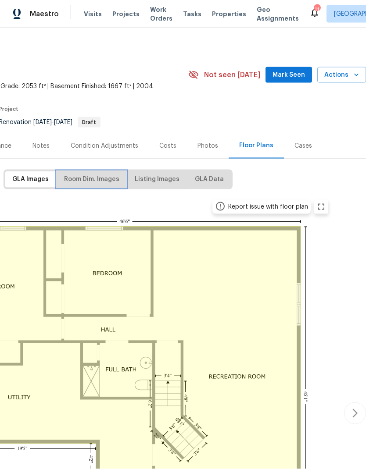
click at [103, 174] on span "Room Dim. Images" at bounding box center [91, 179] width 55 height 11
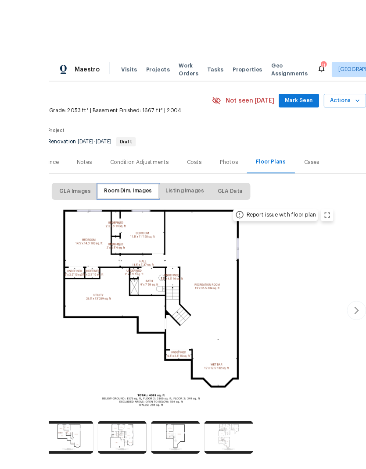
scroll to position [14, 0]
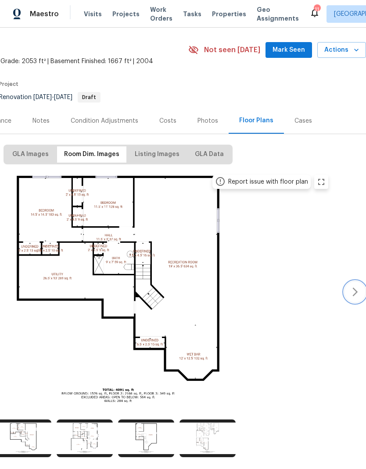
click at [351, 287] on icon "button" at bounding box center [355, 292] width 11 height 11
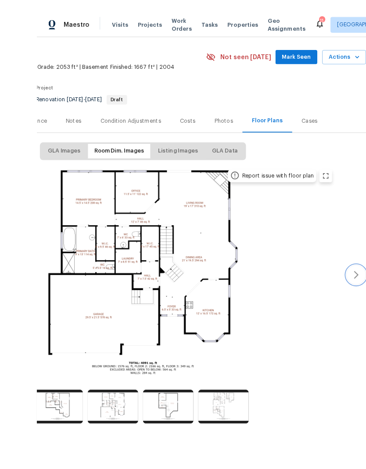
scroll to position [17, 0]
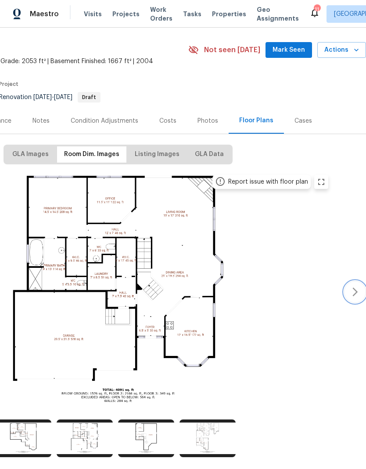
click at [355, 287] on icon "button" at bounding box center [355, 292] width 11 height 11
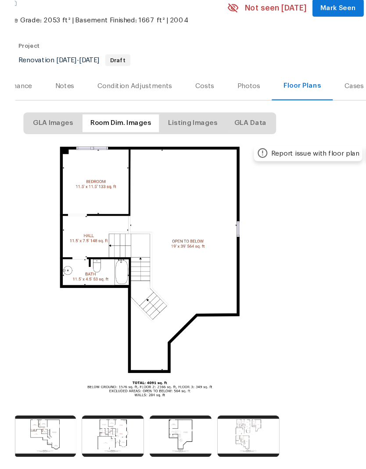
scroll to position [0, 0]
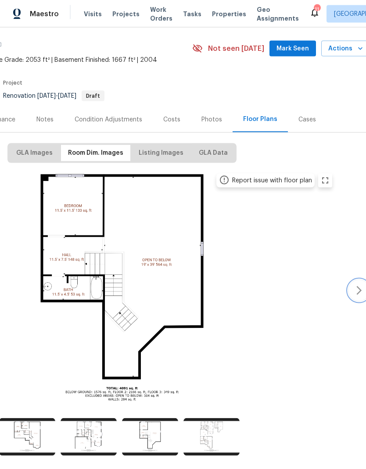
click at [354, 286] on icon "button" at bounding box center [359, 291] width 11 height 11
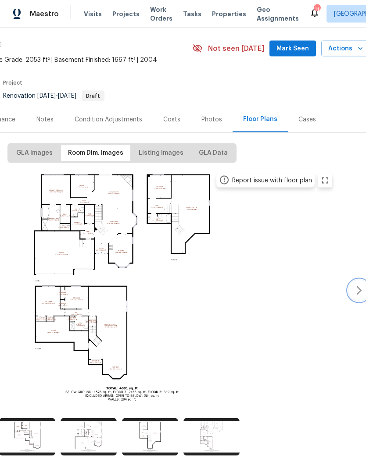
scroll to position [35, 0]
click at [354, 280] on button "button" at bounding box center [359, 291] width 22 height 22
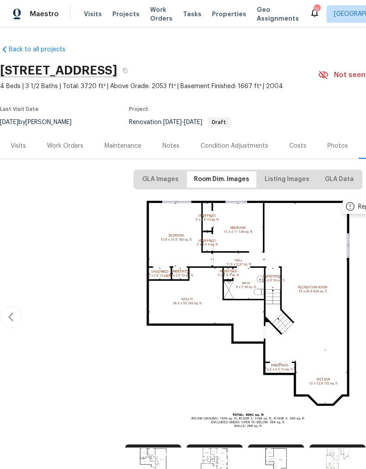
scroll to position [0, 0]
click at [70, 142] on div "Work Orders" at bounding box center [65, 146] width 36 height 9
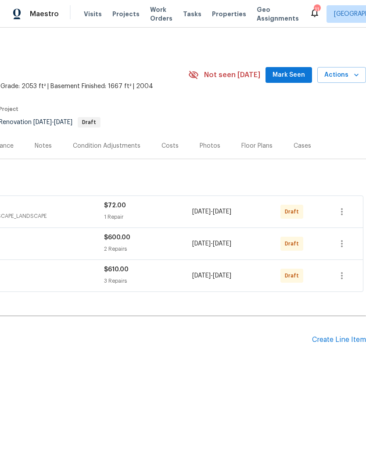
scroll to position [0, 130]
click at [334, 340] on div "Create Line Item" at bounding box center [339, 340] width 54 height 8
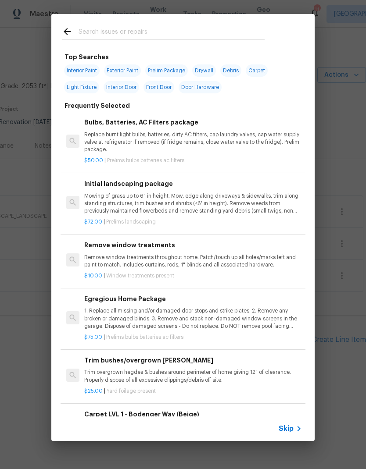
click at [149, 32] on input "text" at bounding box center [172, 32] width 186 height 13
type input "Car"
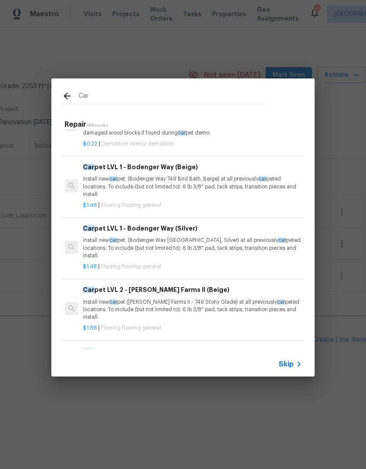
scroll to position [82, 1]
click at [196, 187] on p "Install new car pet. (Bodenger Way 749 Bird Bath, Beige) at all previously car …" at bounding box center [192, 186] width 218 height 22
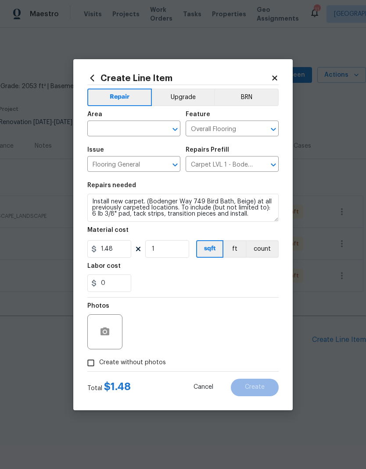
click at [131, 124] on input "text" at bounding box center [121, 130] width 68 height 14
click at [136, 162] on li "Interior Overall" at bounding box center [133, 163] width 93 height 14
type input "Interior Overall"
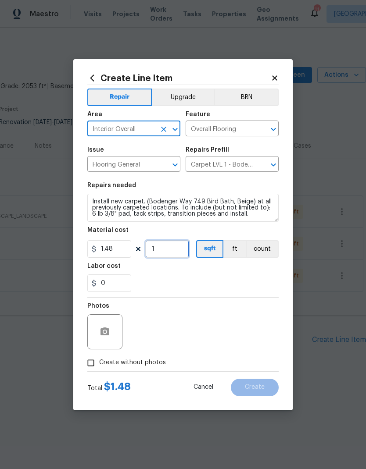
click at [171, 249] on input "1" at bounding box center [167, 249] width 44 height 18
type input "1747"
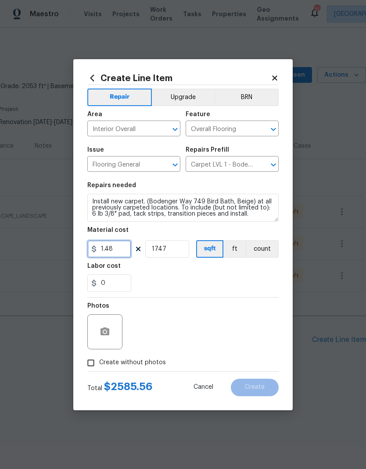
click at [118, 248] on input "1.48" at bounding box center [109, 249] width 44 height 18
type input "1.64"
click at [180, 279] on div "0" at bounding box center [182, 284] width 191 height 18
click at [90, 368] on input "Create without photos" at bounding box center [90, 363] width 17 height 17
checkbox input "true"
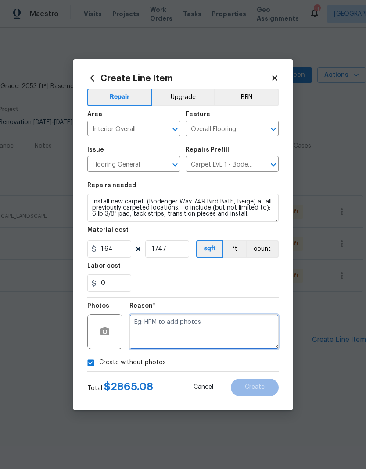
click at [191, 328] on textarea at bounding box center [203, 332] width 149 height 35
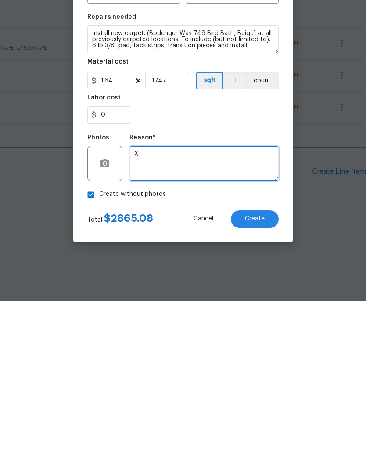
type textarea "X"
click at [264, 384] on span "Create" at bounding box center [255, 387] width 20 height 7
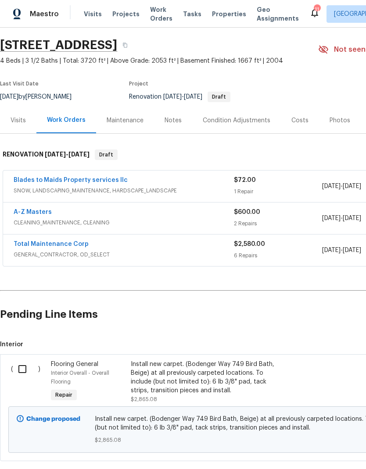
scroll to position [25, 0]
click at [21, 360] on input "checkbox" at bounding box center [25, 369] width 25 height 18
checkbox input "true"
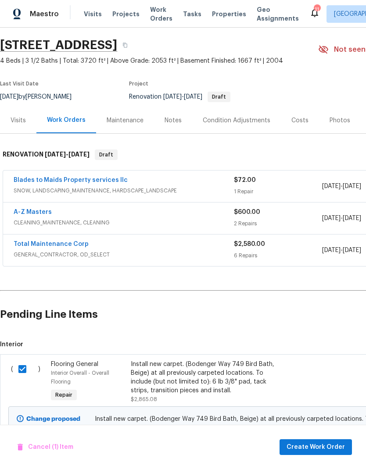
click at [322, 444] on span "Create Work Order" at bounding box center [315, 447] width 58 height 11
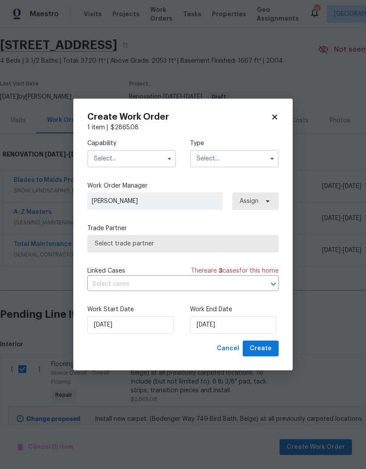
click at [143, 160] on input "text" at bounding box center [131, 159] width 89 height 18
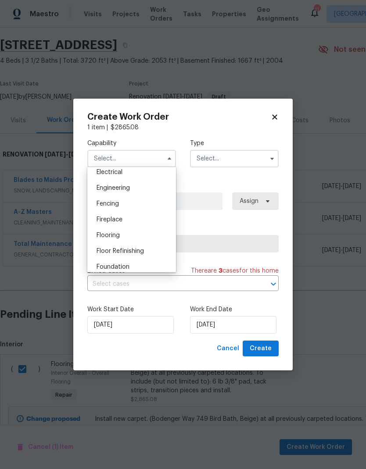
scroll to position [282, 0]
click at [132, 238] on div "Flooring" at bounding box center [131, 236] width 84 height 16
type input "Flooring"
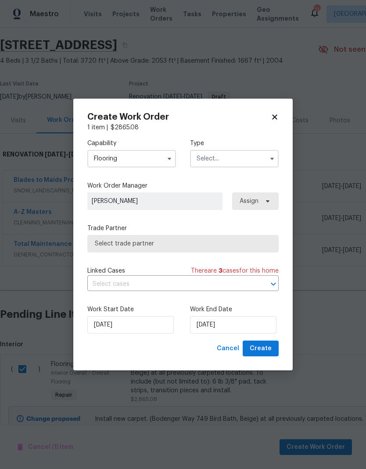
click at [236, 158] on input "text" at bounding box center [234, 159] width 89 height 18
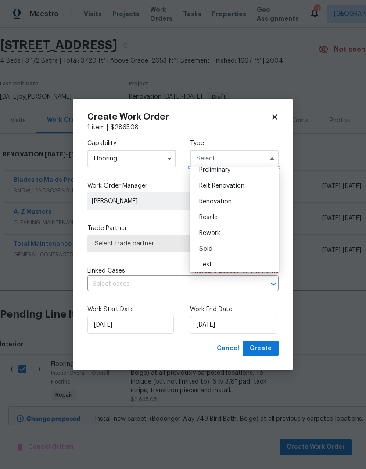
scroll to position [199, 0]
click at [232, 200] on div "Renovation" at bounding box center [234, 199] width 84 height 16
type input "Renovation"
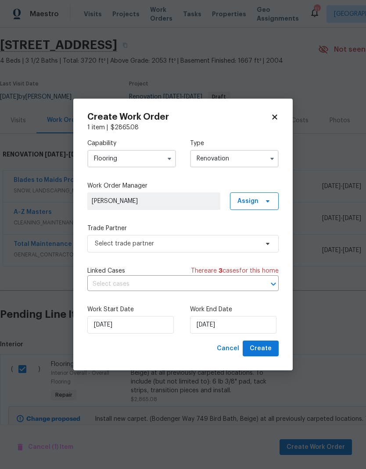
click at [265, 344] on span "Create" at bounding box center [261, 348] width 22 height 11
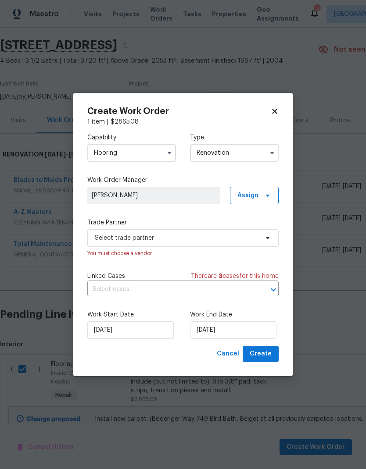
click at [250, 321] on div "Work End Date 8/18/2025" at bounding box center [234, 325] width 89 height 29
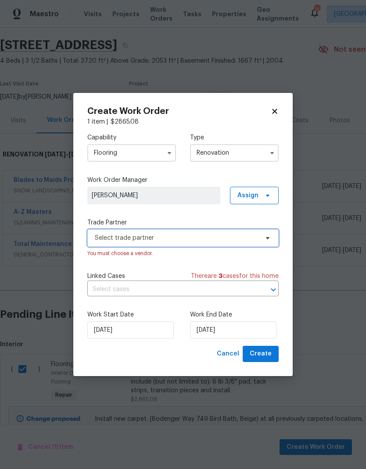
click at [222, 242] on span "Select trade partner" at bounding box center [177, 238] width 164 height 9
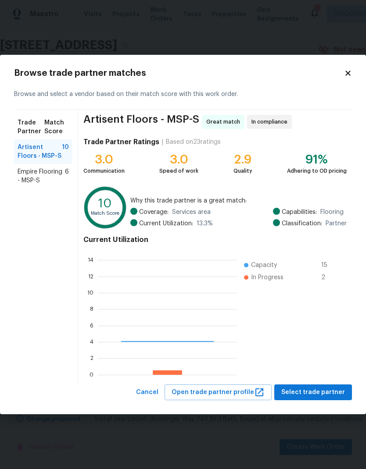
scroll to position [123, 139]
click at [51, 175] on span "Empire Flooring - MSP-S" at bounding box center [41, 177] width 47 height 18
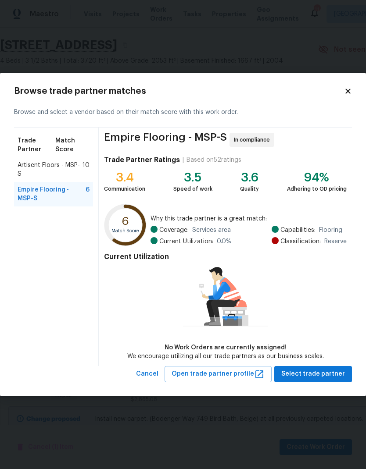
click at [315, 302] on div "No Work Orders are currently assigned! We encourage utilizing all our trade par…" at bounding box center [225, 313] width 197 height 96
click at [317, 372] on span "Select trade partner" at bounding box center [313, 374] width 64 height 11
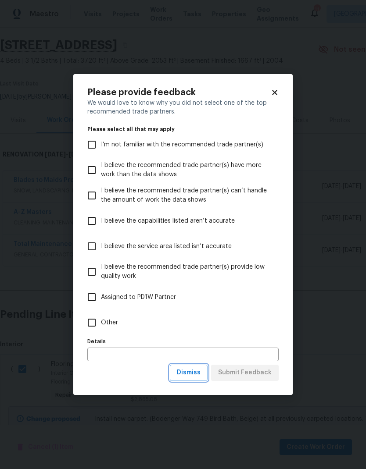
click at [195, 376] on span "Dismiss" at bounding box center [189, 373] width 24 height 11
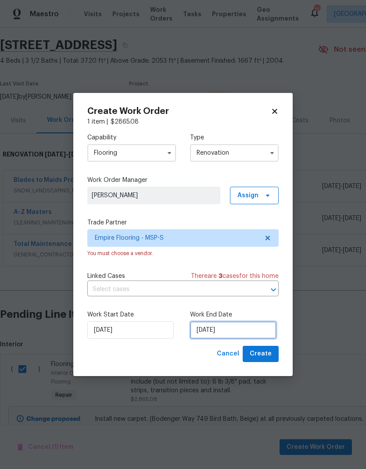
click at [236, 331] on input "8/18/2025" at bounding box center [233, 331] width 86 height 18
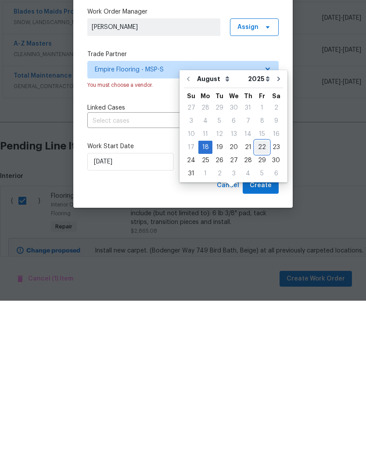
click at [258, 310] on div "22" at bounding box center [262, 316] width 14 height 12
type input "8/22/2025"
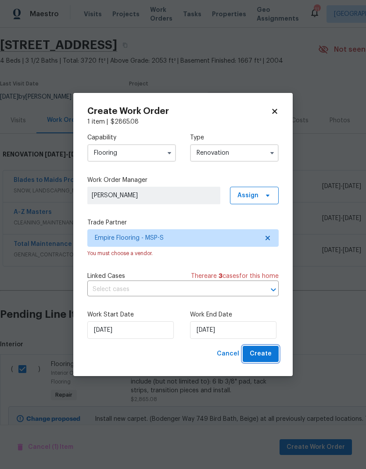
click at [265, 356] on span "Create" at bounding box center [261, 354] width 22 height 11
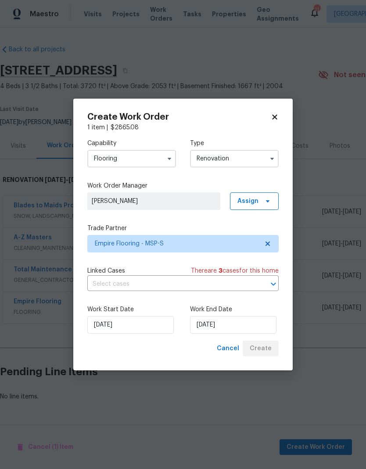
scroll to position [0, 0]
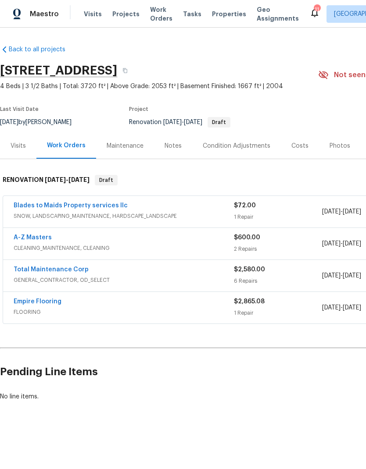
click at [223, 11] on span "Properties" at bounding box center [229, 14] width 34 height 9
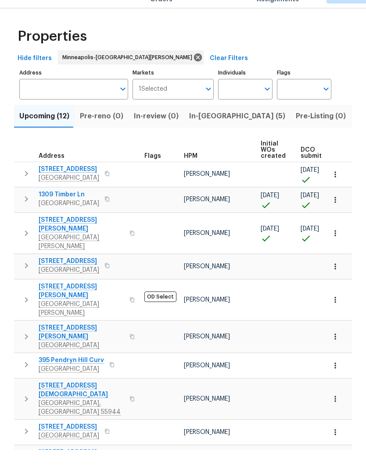
scroll to position [19, 0]
